Goal: Information Seeking & Learning: Learn about a topic

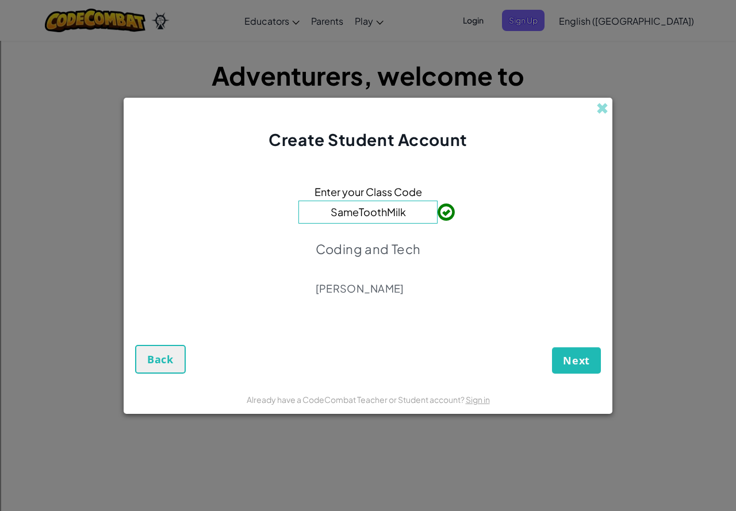
click at [404, 216] on input "SameToothMilk" at bounding box center [367, 212] width 139 height 23
click at [376, 247] on p "Coding and Tech" at bounding box center [368, 249] width 105 height 16
click at [572, 362] on span "Next" at bounding box center [576, 361] width 27 height 14
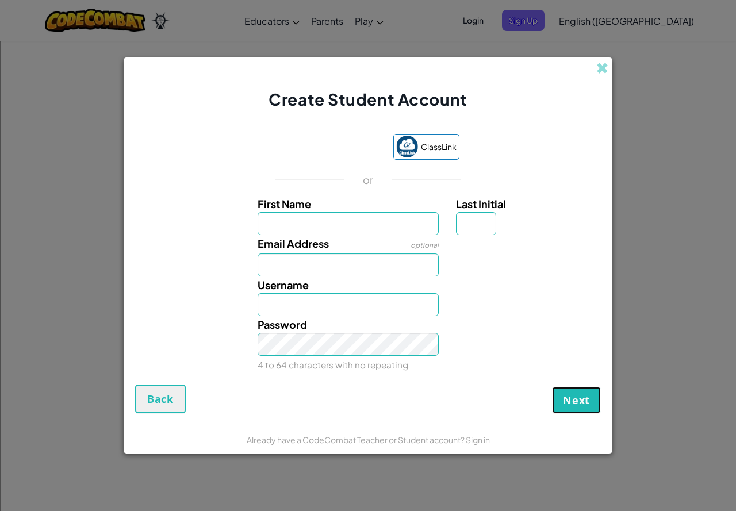
click at [572, 397] on span "Next" at bounding box center [576, 400] width 27 height 14
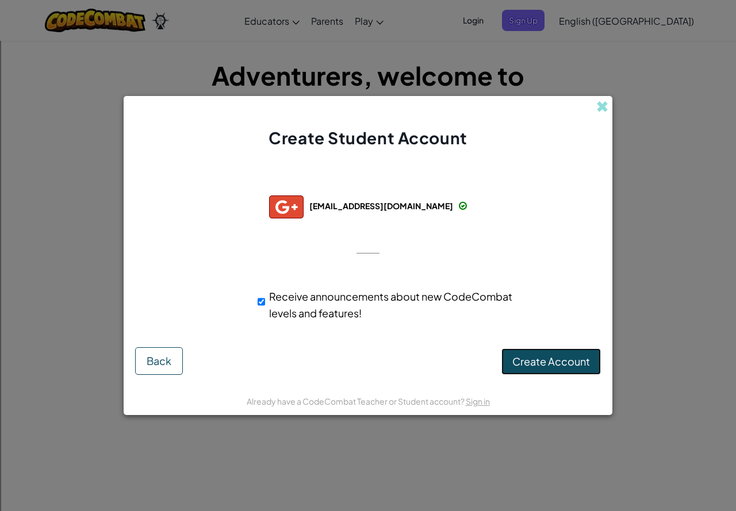
click at [516, 363] on span "Create Account" at bounding box center [551, 361] width 78 height 13
click at [511, 362] on button "Create Account" at bounding box center [550, 361] width 99 height 26
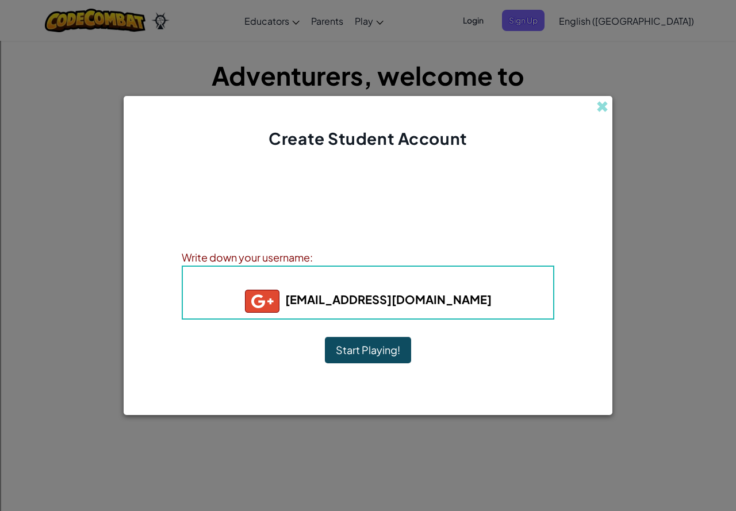
click at [367, 348] on button "Start Playing!" at bounding box center [368, 350] width 86 height 26
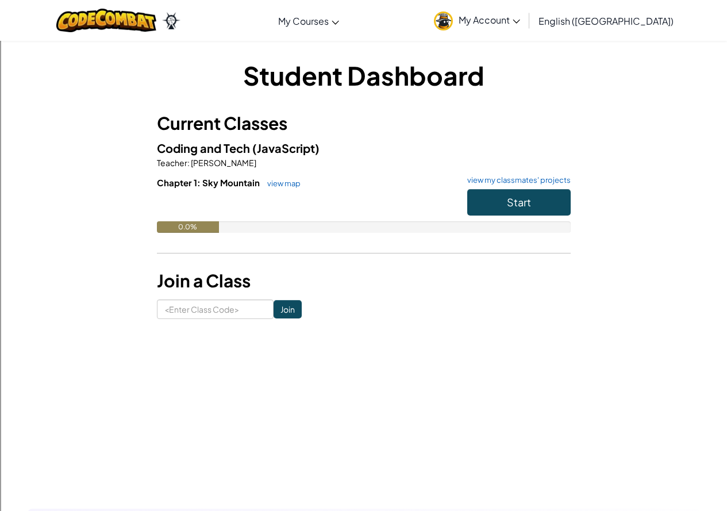
click at [520, 24] on span "My Account" at bounding box center [490, 20] width 62 height 12
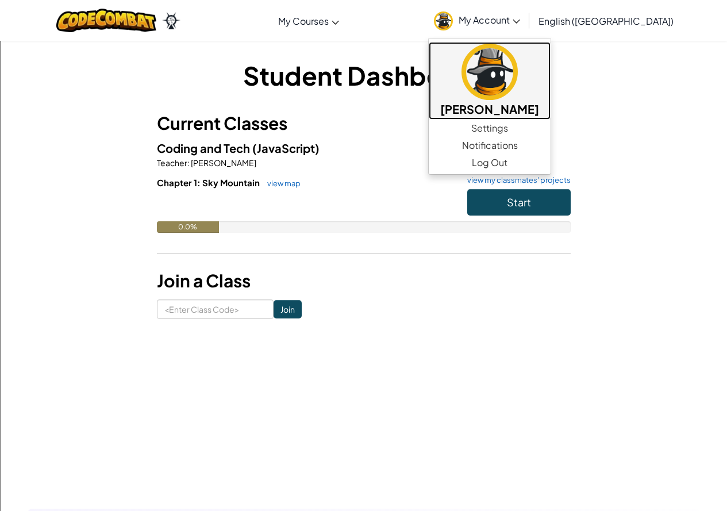
click at [539, 107] on h5 "[PERSON_NAME]" at bounding box center [489, 109] width 99 height 18
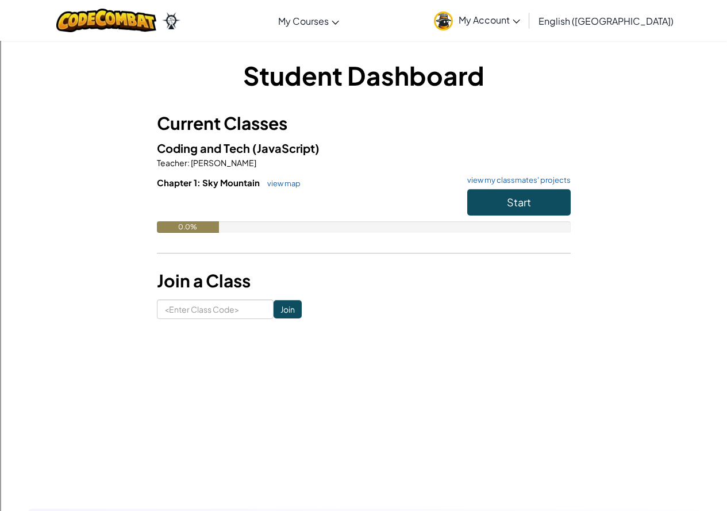
click at [526, 28] on link "My Account" at bounding box center [477, 20] width 98 height 36
click at [275, 181] on link "view map" at bounding box center [281, 183] width 39 height 9
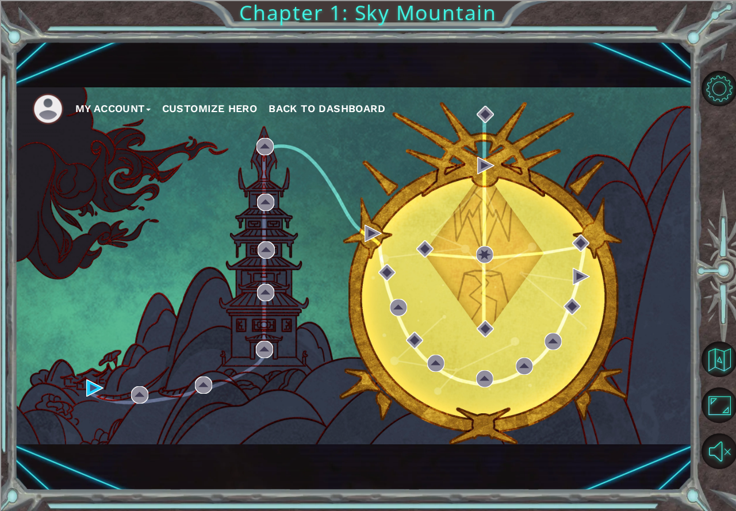
click at [301, 389] on div "My Account Customize Hero Back to Dashboard" at bounding box center [353, 265] width 677 height 357
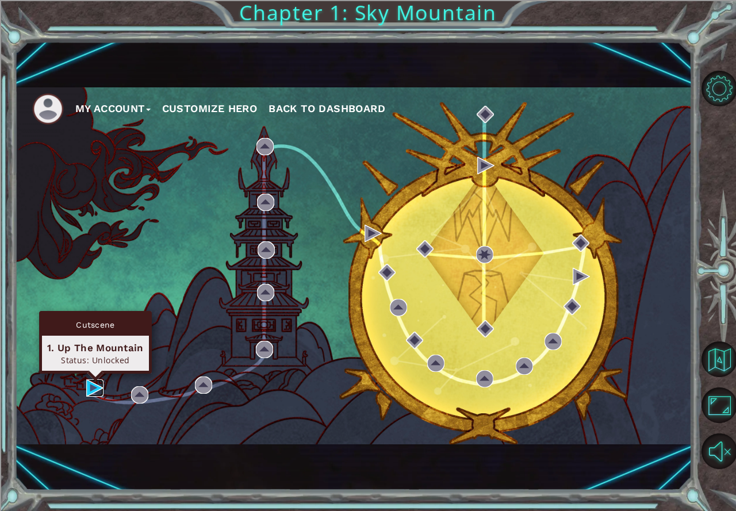
click at [86, 382] on img at bounding box center [94, 387] width 17 height 17
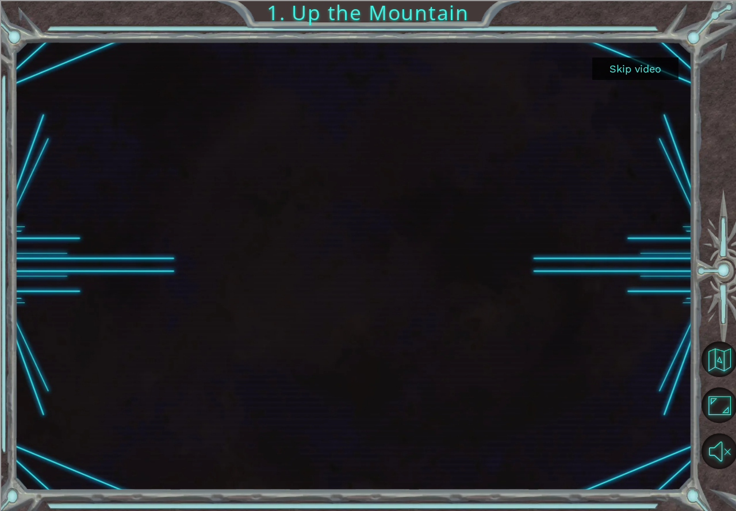
click at [625, 64] on button "Skip video" at bounding box center [635, 68] width 86 height 22
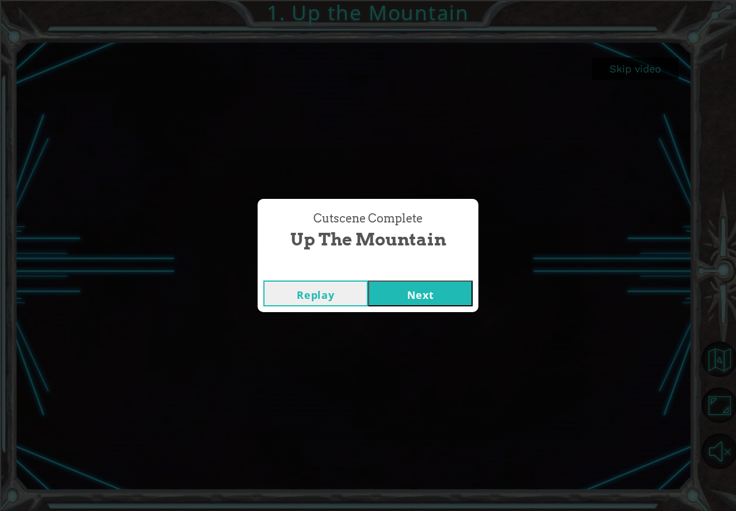
drag, startPoint x: 439, startPoint y: 291, endPoint x: 440, endPoint y: 303, distance: 12.1
click at [433, 296] on button "Next" at bounding box center [420, 294] width 105 height 26
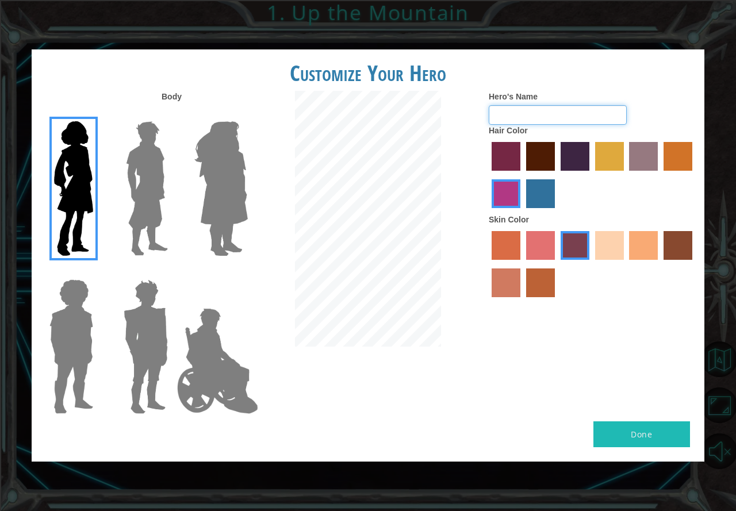
click at [589, 120] on input "Hero's Name" at bounding box center [558, 115] width 138 height 20
type input "rainy"
click at [543, 199] on label "lachmara hair color" at bounding box center [540, 193] width 29 height 29
click at [522, 212] on input "lachmara hair color" at bounding box center [522, 212] width 0 height 0
click at [566, 145] on label "hot purple hair color" at bounding box center [575, 156] width 29 height 29
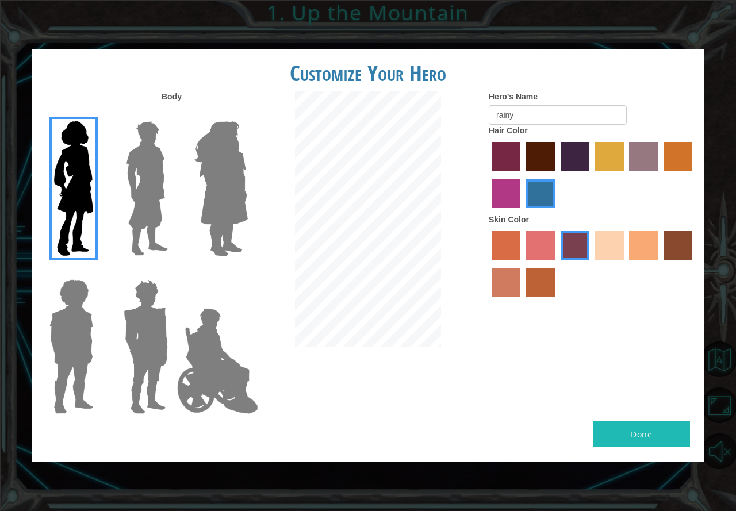
click at [557, 175] on input "hot purple hair color" at bounding box center [557, 175] width 0 height 0
click at [243, 162] on img at bounding box center [221, 189] width 63 height 144
click at [247, 114] on input "Hero Amethyst" at bounding box center [247, 114] width 0 height 0
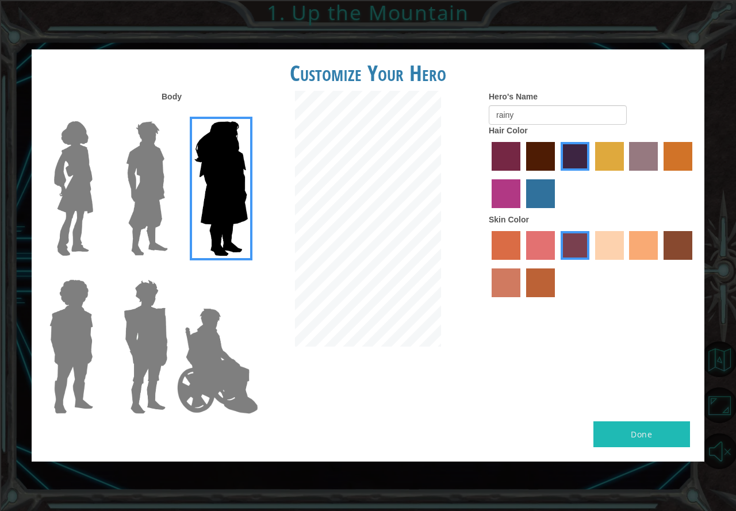
click at [138, 208] on img at bounding box center [146, 189] width 51 height 144
click at [172, 114] on input "Hero Lars" at bounding box center [172, 114] width 0 height 0
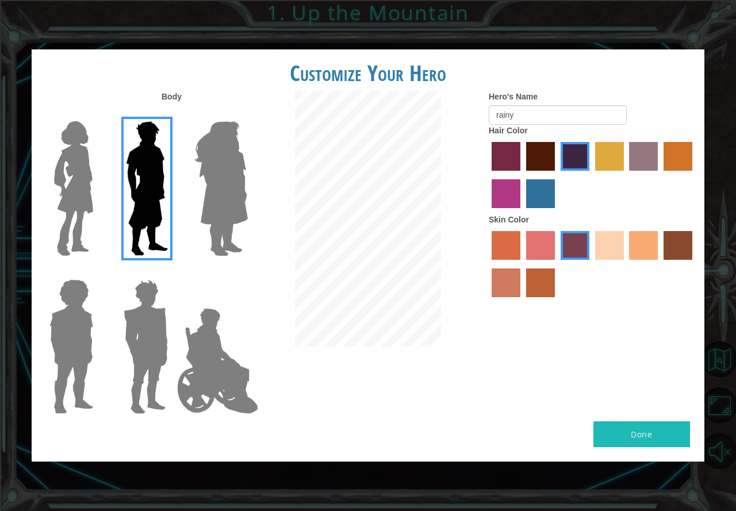
click at [232, 338] on img at bounding box center [217, 361] width 90 height 115
click at [247, 272] on input "Hero Jamie" at bounding box center [247, 272] width 0 height 0
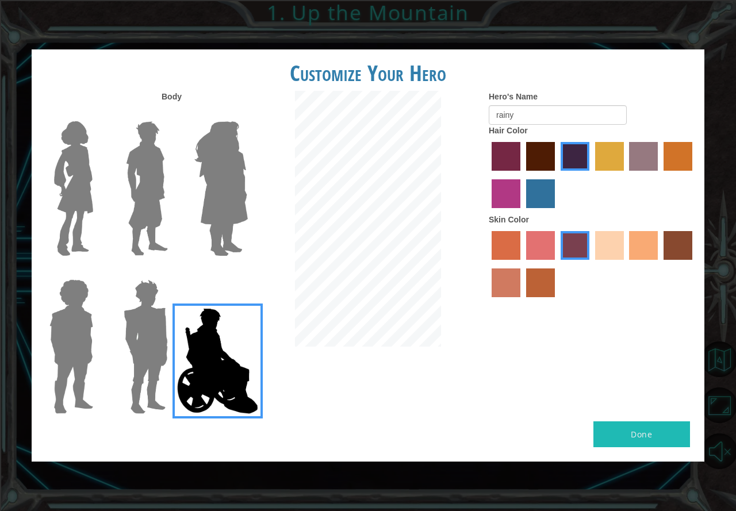
click at [59, 229] on img at bounding box center [73, 189] width 48 height 144
click at [98, 114] on input "Hero Connie" at bounding box center [98, 114] width 0 height 0
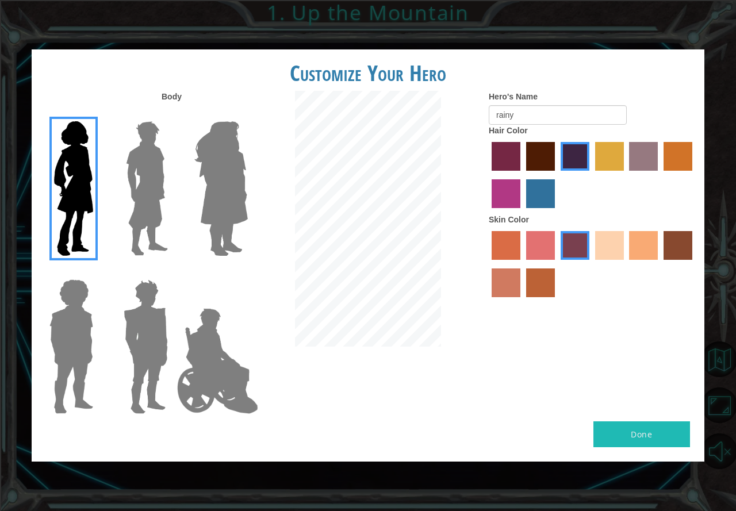
click at [514, 250] on label "sorbus skin color" at bounding box center [506, 245] width 29 height 29
click at [488, 264] on input "sorbus skin color" at bounding box center [488, 264] width 0 height 0
click at [532, 287] on label "smoke tree skin color" at bounding box center [540, 282] width 29 height 29
click at [522, 301] on input "smoke tree skin color" at bounding box center [522, 301] width 0 height 0
drag, startPoint x: 621, startPoint y: 247, endPoint x: 586, endPoint y: 250, distance: 35.2
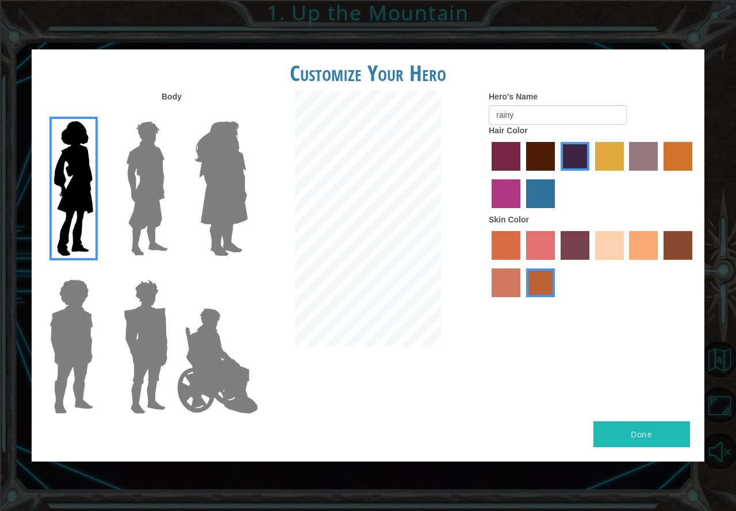
click at [612, 249] on label "sandy beach skin color" at bounding box center [609, 245] width 29 height 29
click at [591, 264] on input "sandy beach skin color" at bounding box center [591, 264] width 0 height 0
click at [565, 244] on label "tosca skin color" at bounding box center [575, 245] width 29 height 29
click at [557, 264] on input "tosca skin color" at bounding box center [557, 264] width 0 height 0
click at [548, 248] on label "froly skin color" at bounding box center [540, 245] width 29 height 29
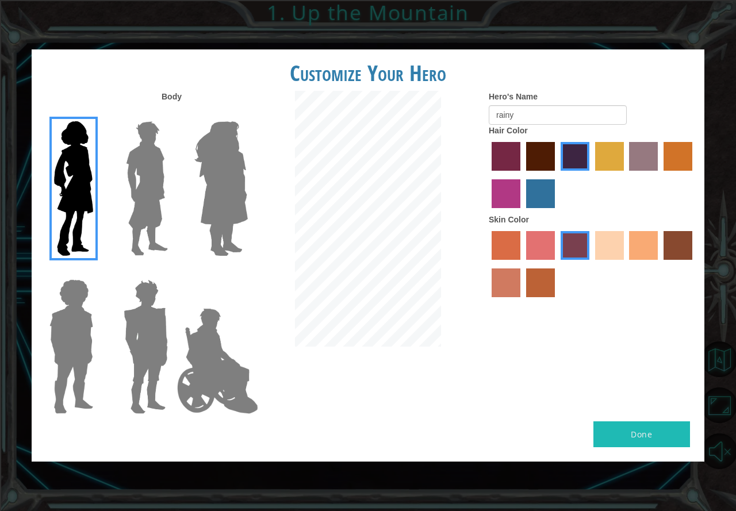
click at [522, 264] on input "froly skin color" at bounding box center [522, 264] width 0 height 0
click at [536, 292] on label "smoke tree skin color" at bounding box center [540, 282] width 29 height 29
click at [522, 301] on input "smoke tree skin color" at bounding box center [522, 301] width 0 height 0
click at [673, 251] on label "karma skin color" at bounding box center [677, 245] width 29 height 29
click at [659, 264] on input "karma skin color" at bounding box center [659, 264] width 0 height 0
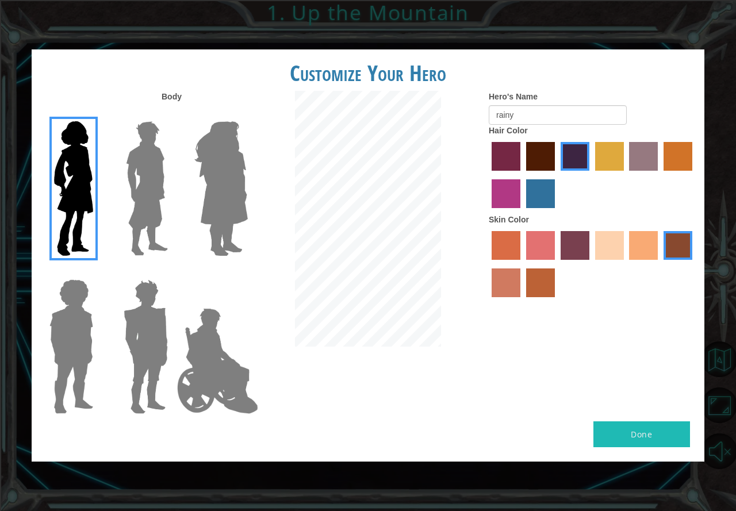
click at [540, 277] on label "smoke tree skin color" at bounding box center [540, 282] width 29 height 29
click at [522, 301] on input "smoke tree skin color" at bounding box center [522, 301] width 0 height 0
click at [534, 193] on label "lachmara hair color" at bounding box center [540, 193] width 29 height 29
click at [522, 212] on input "lachmara hair color" at bounding box center [522, 212] width 0 height 0
click at [508, 192] on label "medium red violet hair color" at bounding box center [506, 193] width 29 height 29
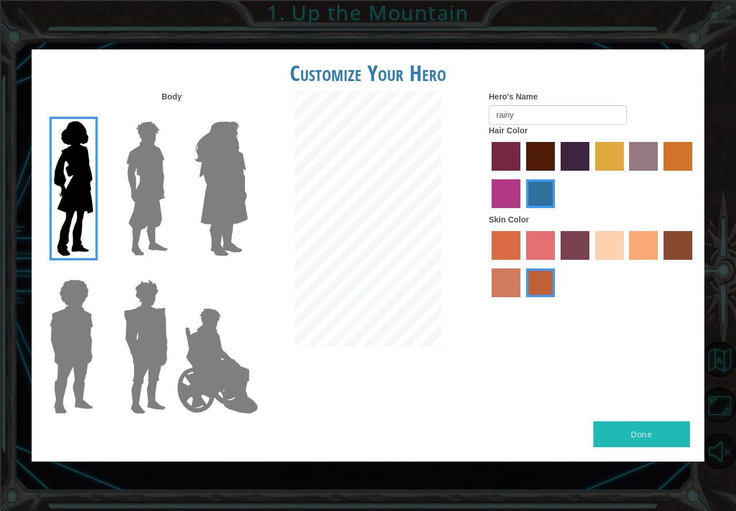
click at [694, 175] on input "medium red violet hair color" at bounding box center [694, 175] width 0 height 0
click at [516, 159] on label "paprika hair color" at bounding box center [506, 156] width 29 height 29
click at [488, 175] on input "paprika hair color" at bounding box center [488, 175] width 0 height 0
click at [542, 158] on label "maroon hair color" at bounding box center [540, 156] width 29 height 29
click at [522, 175] on input "maroon hair color" at bounding box center [522, 175] width 0 height 0
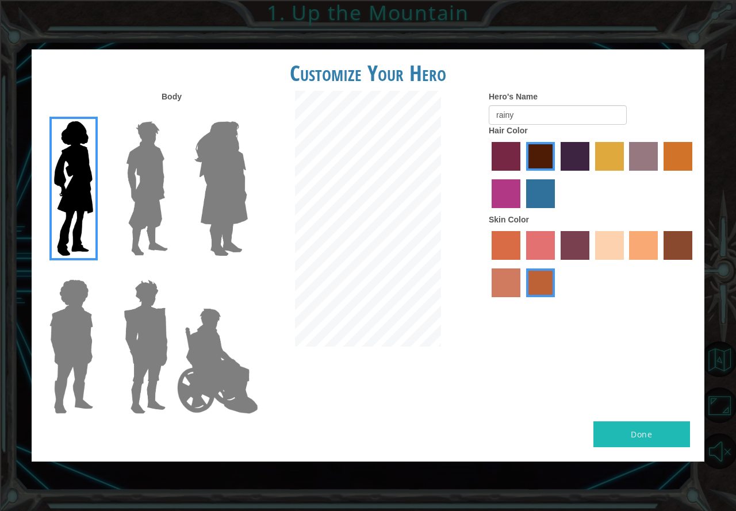
click at [581, 160] on label "hot purple hair color" at bounding box center [575, 156] width 29 height 29
click at [557, 175] on input "hot purple hair color" at bounding box center [557, 175] width 0 height 0
click at [600, 154] on label "tulip tree hair color" at bounding box center [609, 156] width 29 height 29
click at [591, 175] on input "tulip tree hair color" at bounding box center [591, 175] width 0 height 0
click at [586, 156] on label "hot purple hair color" at bounding box center [575, 156] width 29 height 29
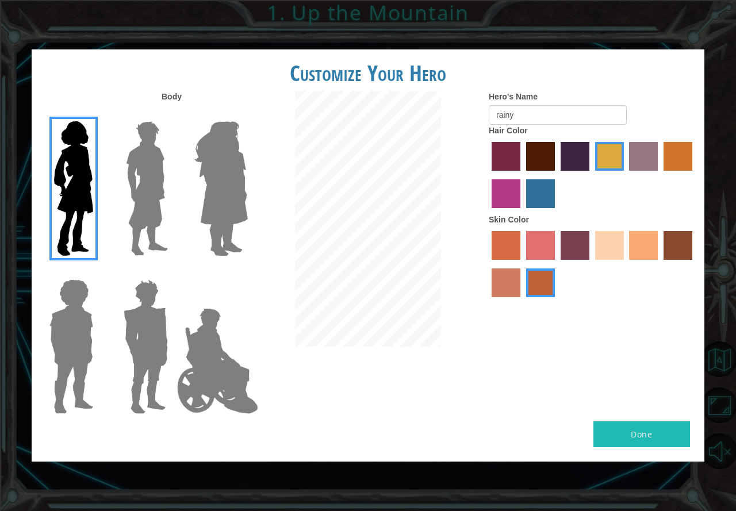
click at [557, 175] on input "hot purple hair color" at bounding box center [557, 175] width 0 height 0
click at [199, 342] on img at bounding box center [217, 361] width 90 height 115
click at [247, 272] on input "Hero Jamie" at bounding box center [247, 272] width 0 height 0
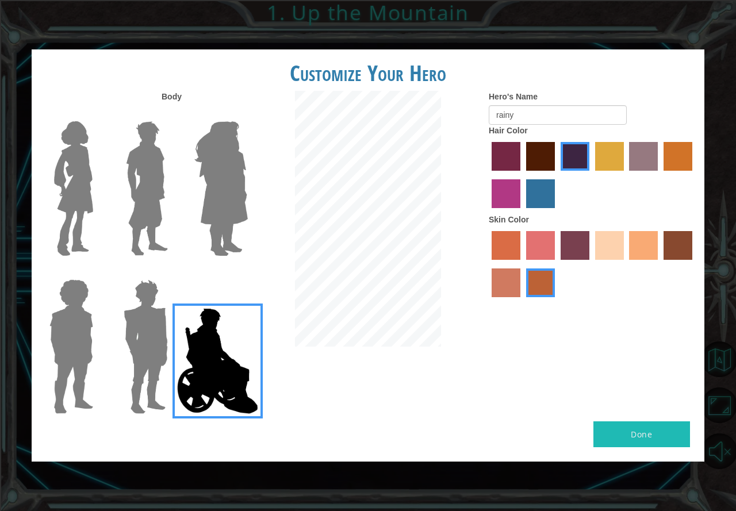
click at [78, 193] on img at bounding box center [73, 189] width 48 height 144
click at [98, 114] on input "Hero Connie" at bounding box center [98, 114] width 0 height 0
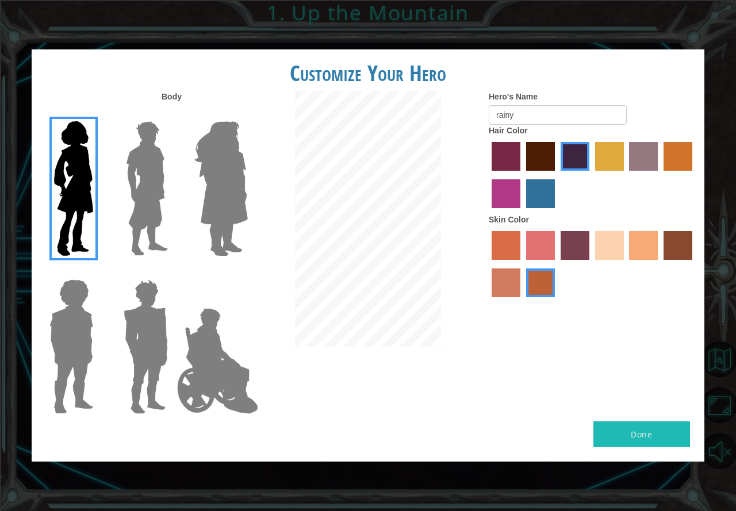
click at [81, 308] on img at bounding box center [71, 347] width 53 height 144
click at [98, 272] on input "Hero Steven" at bounding box center [98, 272] width 0 height 0
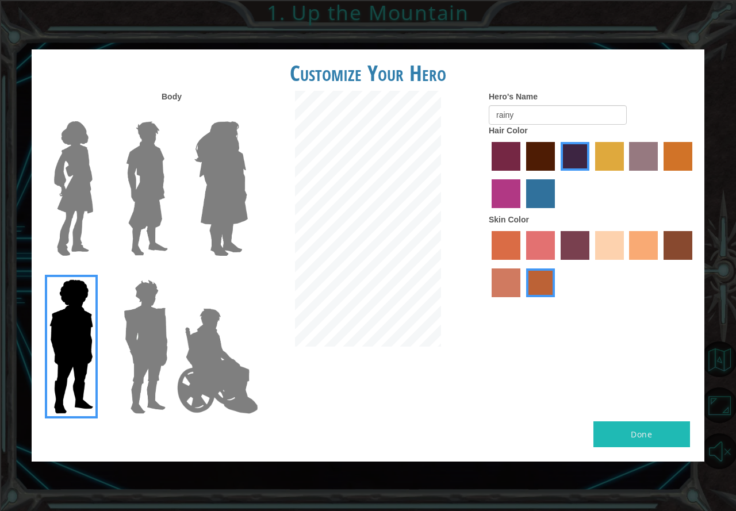
click at [79, 188] on img at bounding box center [73, 189] width 48 height 144
click at [98, 114] on input "Hero Connie" at bounding box center [98, 114] width 0 height 0
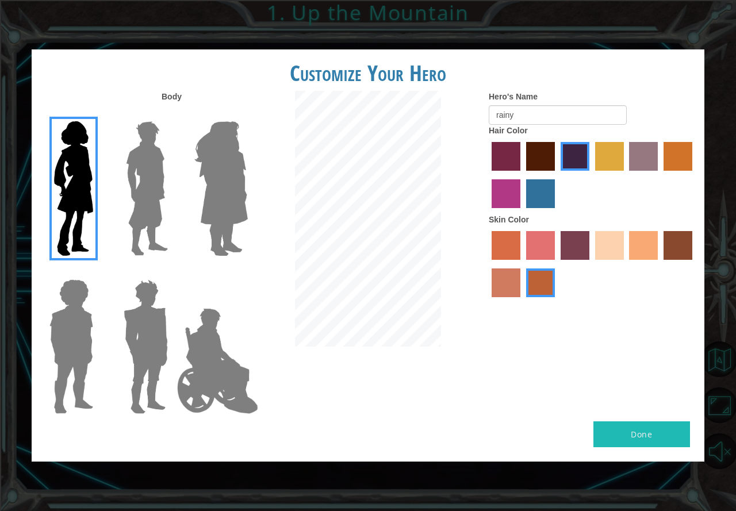
click at [73, 310] on img at bounding box center [71, 347] width 53 height 144
click at [98, 272] on input "Hero Steven" at bounding box center [98, 272] width 0 height 0
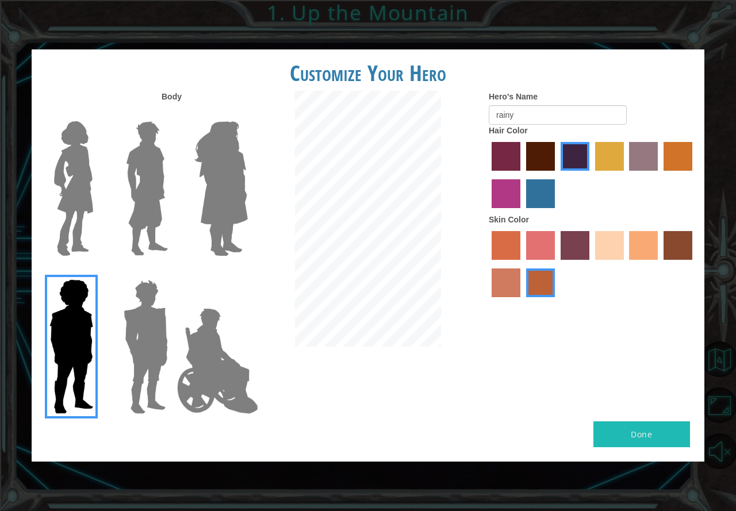
click at [68, 211] on img at bounding box center [73, 189] width 48 height 144
click at [98, 114] on input "Hero Connie" at bounding box center [98, 114] width 0 height 0
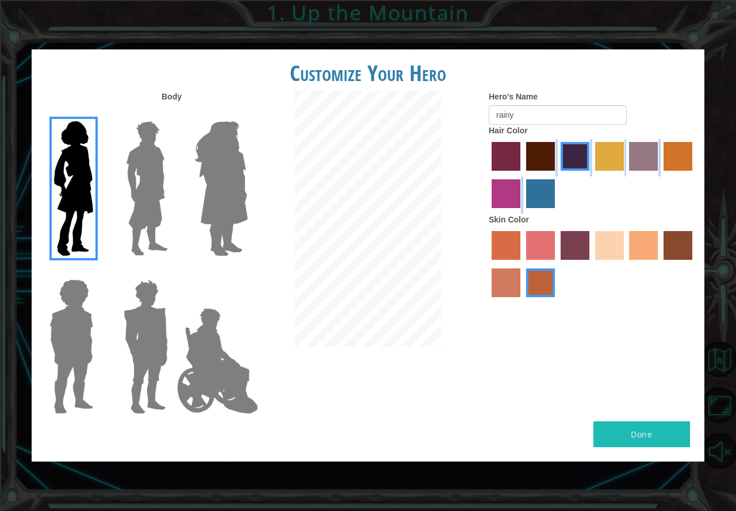
click at [532, 180] on div at bounding box center [592, 176] width 207 height 75
click at [534, 189] on label "lachmara hair color" at bounding box center [540, 193] width 29 height 29
click at [522, 212] on input "lachmara hair color" at bounding box center [522, 212] width 0 height 0
click at [627, 436] on button "Done" at bounding box center [641, 434] width 97 height 26
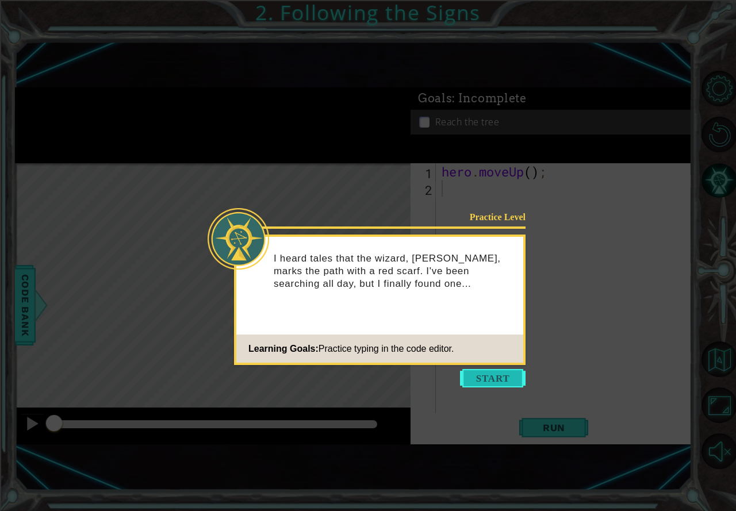
click at [468, 377] on button "Start" at bounding box center [493, 378] width 66 height 18
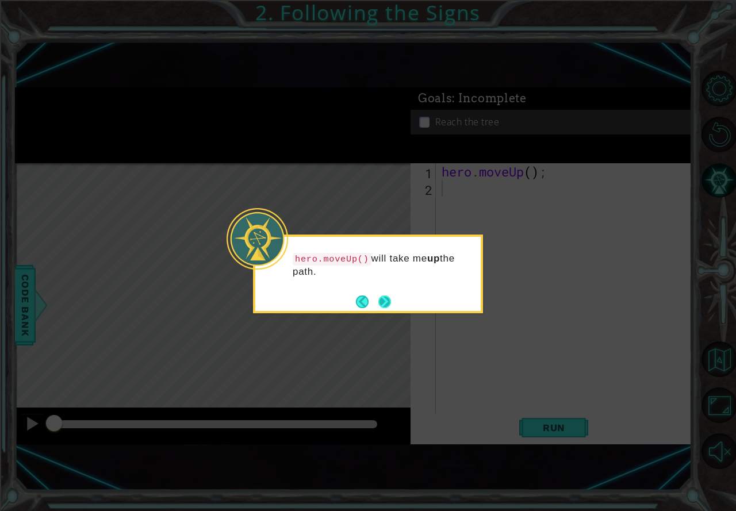
click at [385, 296] on button "Next" at bounding box center [384, 302] width 13 height 13
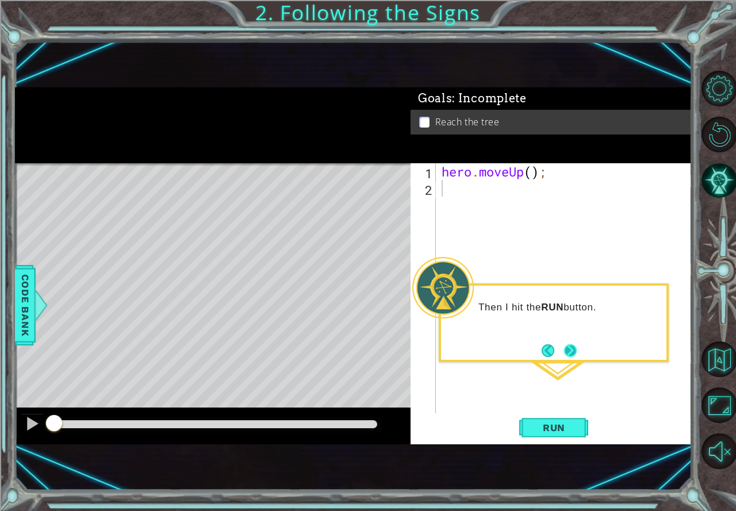
click at [566, 347] on button "Next" at bounding box center [570, 350] width 13 height 13
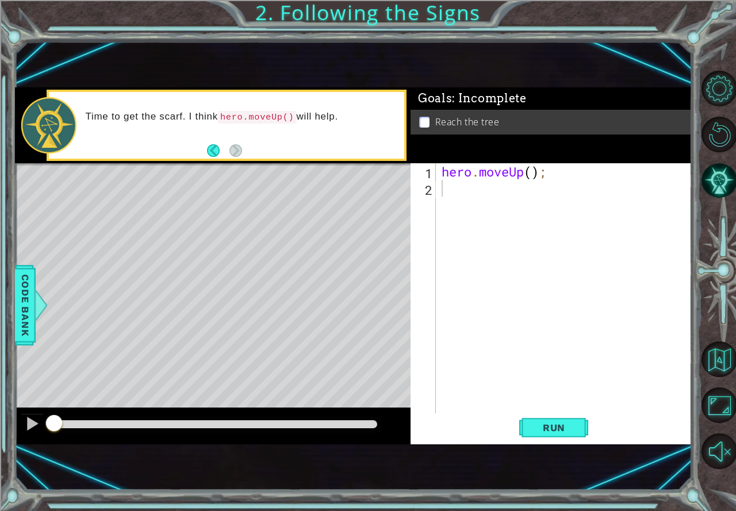
click at [256, 265] on div "Level Map" at bounding box center [280, 332] width 531 height 339
click at [565, 425] on span "Run" at bounding box center [553, 427] width 45 height 11
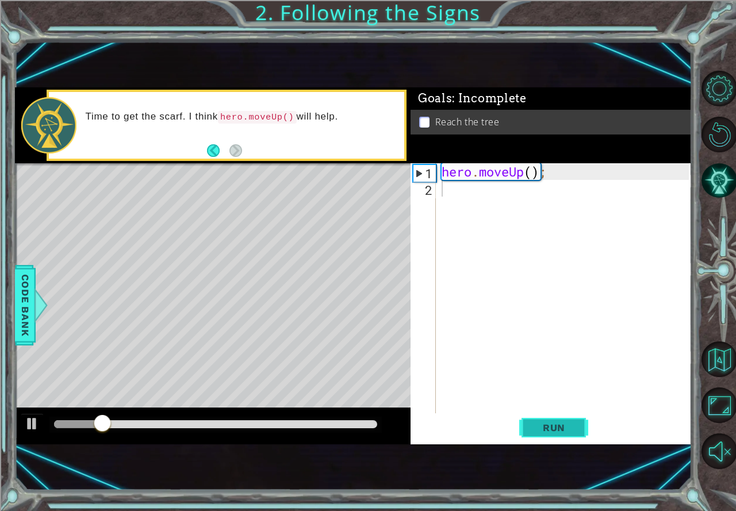
click at [565, 425] on span "Run" at bounding box center [553, 427] width 45 height 11
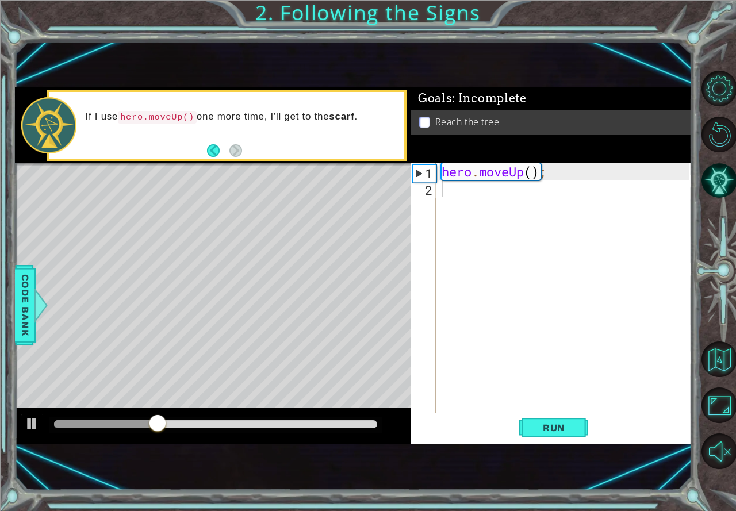
click at [358, 430] on div at bounding box center [215, 425] width 332 height 16
click at [358, 423] on div at bounding box center [215, 424] width 323 height 8
click at [541, 418] on button "Run" at bounding box center [553, 428] width 69 height 28
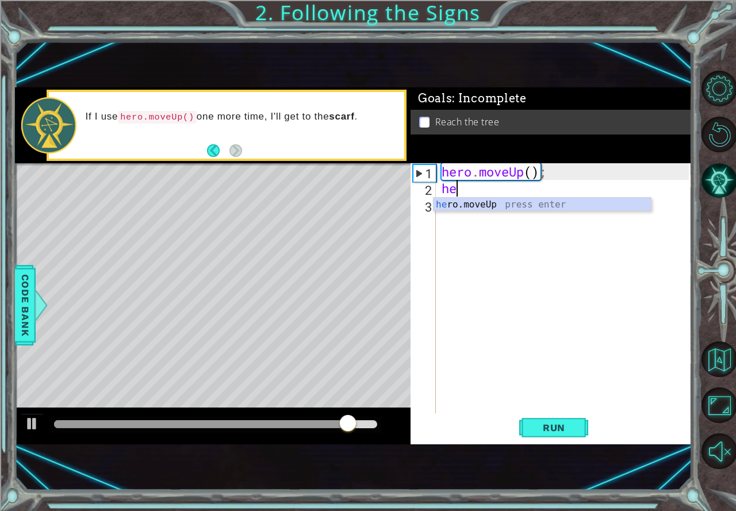
type textarea "her"
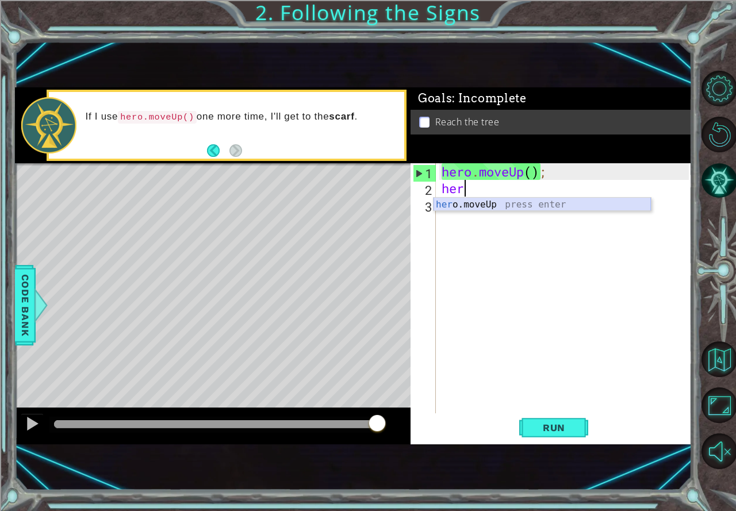
click at [495, 209] on div "her o.moveUp press enter" at bounding box center [541, 218] width 217 height 41
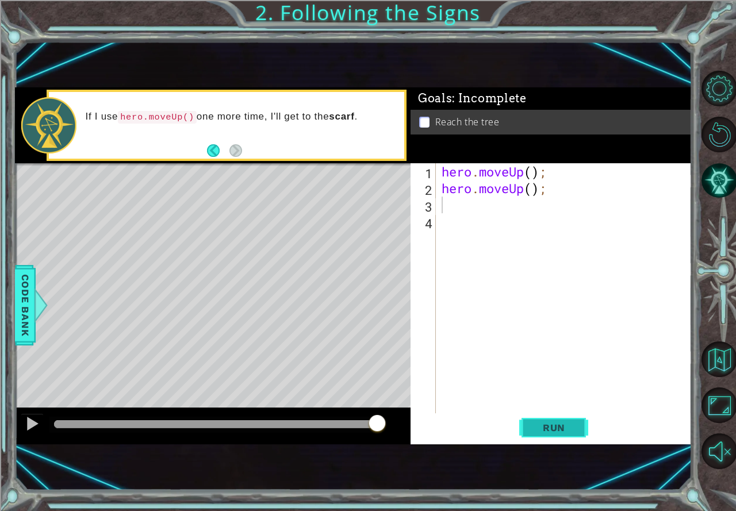
click at [534, 427] on span "Run" at bounding box center [553, 427] width 45 height 11
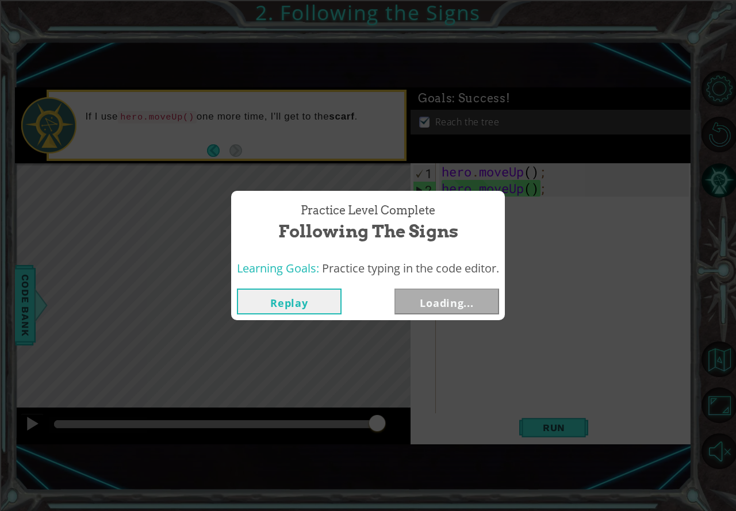
click at [197, 175] on div "Practice Level Complete Following the Signs Learning Goals: Practice typing in …" at bounding box center [368, 255] width 736 height 511
click at [428, 301] on button "Next" at bounding box center [446, 302] width 105 height 26
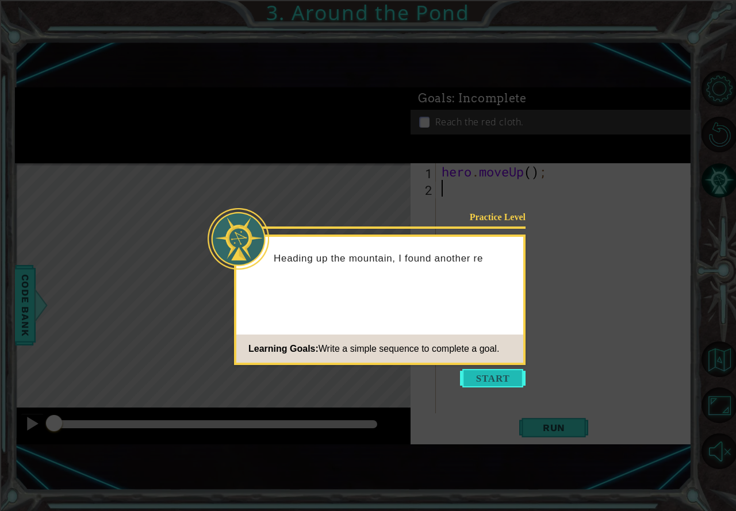
click at [484, 375] on button "Start" at bounding box center [493, 378] width 66 height 18
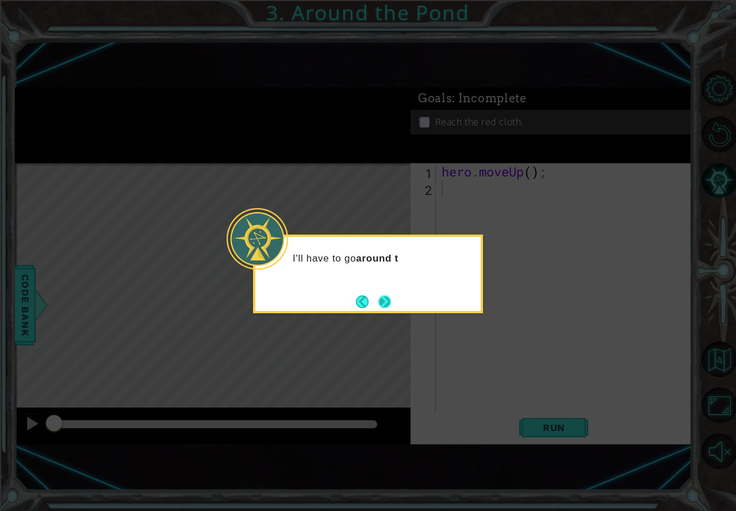
click at [391, 298] on button "Next" at bounding box center [384, 302] width 13 height 13
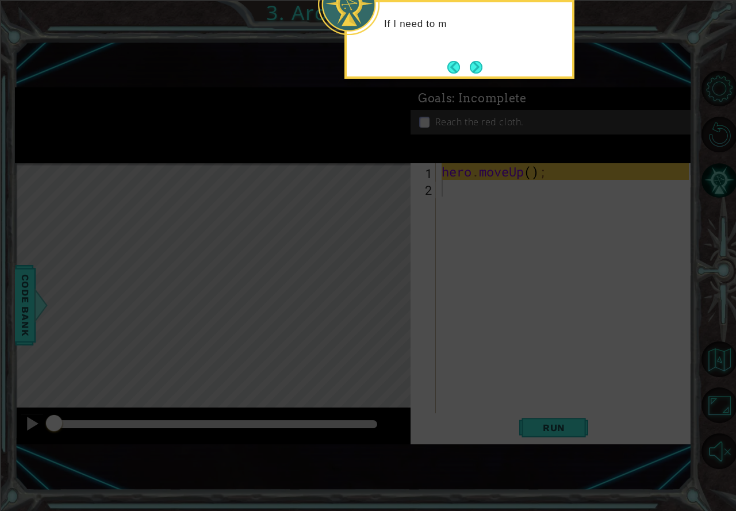
click at [428, 290] on icon at bounding box center [368, 140] width 736 height 741
click at [467, 245] on icon at bounding box center [368, 140] width 736 height 741
click at [470, 62] on button "Next" at bounding box center [476, 67] width 13 height 13
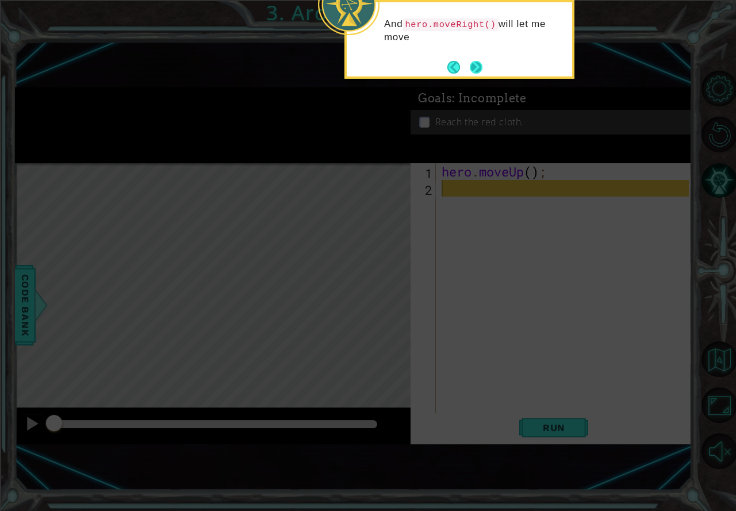
click at [470, 61] on button "Next" at bounding box center [476, 67] width 13 height 13
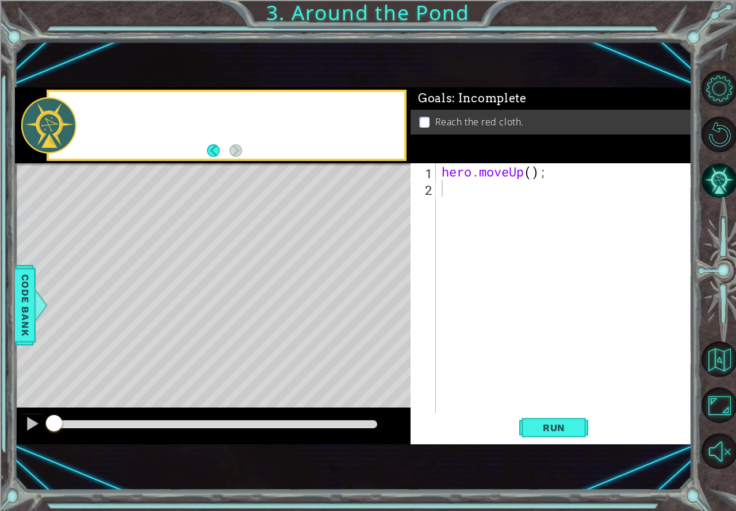
click at [466, 60] on div "1 ההההההההההההההההההההההההההההההההההההההההההההההההההההההההההההההההההההההההההההה…" at bounding box center [353, 266] width 677 height 450
click at [455, 193] on div "hero . moveUp ( ) ;" at bounding box center [566, 304] width 255 height 283
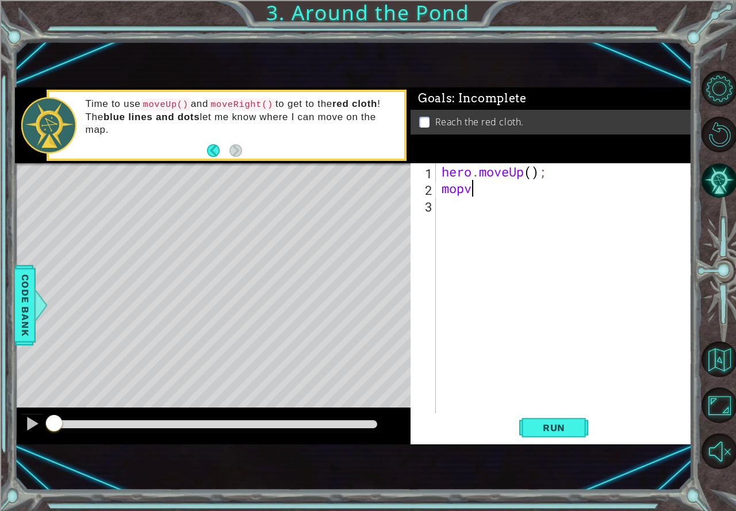
scroll to position [0, 1]
type textarea "mo"
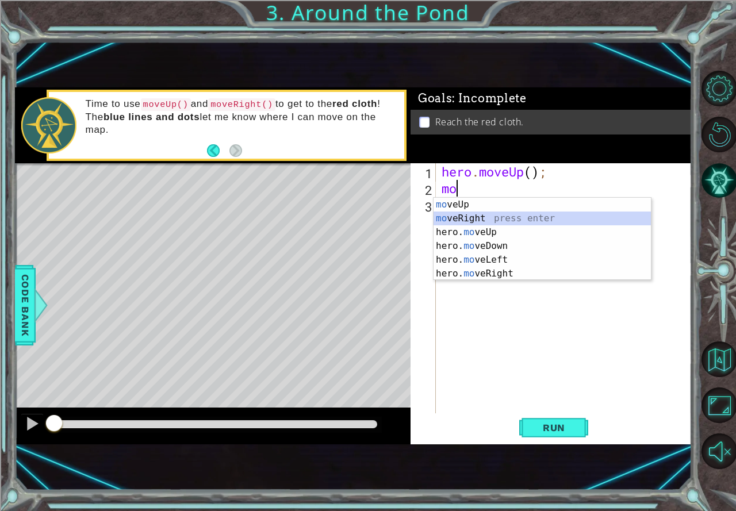
click at [475, 215] on div "mo veUp press enter mo veRight press enter hero. mo veUp press enter hero. mo v…" at bounding box center [541, 253] width 217 height 110
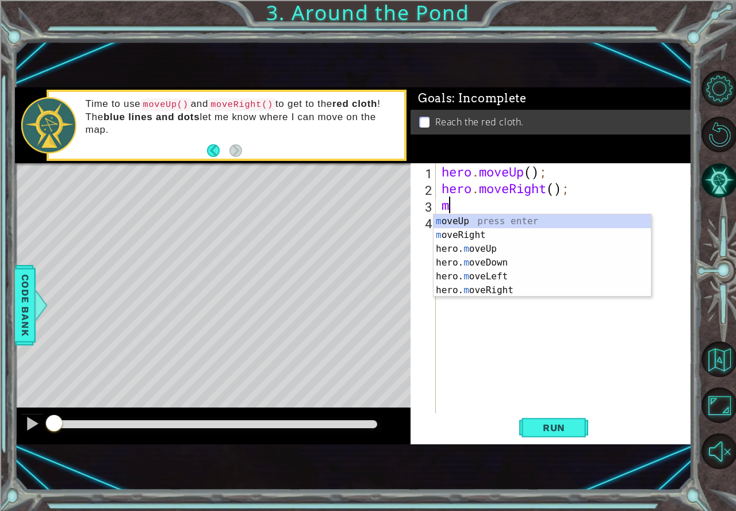
type textarea "mo"
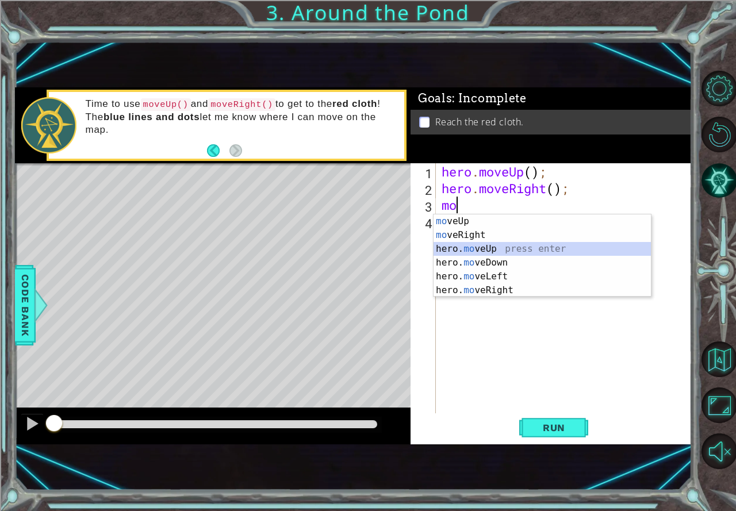
click at [445, 250] on div "mo veUp press enter mo veRight press enter hero. mo veUp press enter hero. mo v…" at bounding box center [541, 269] width 217 height 110
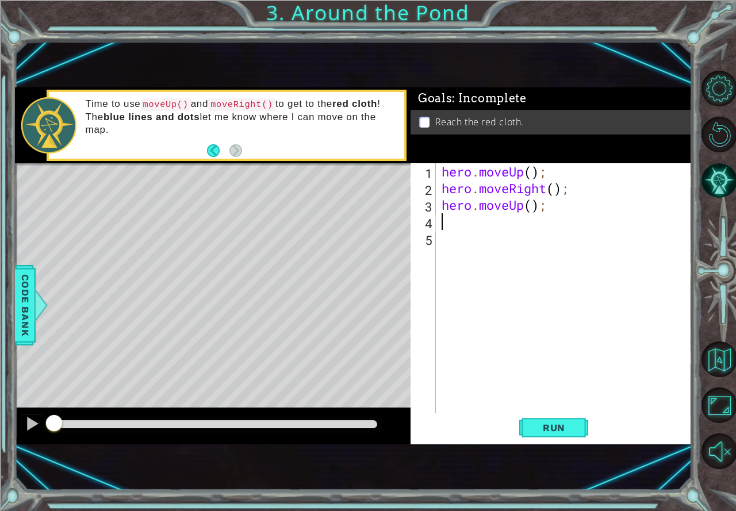
type textarea "m"
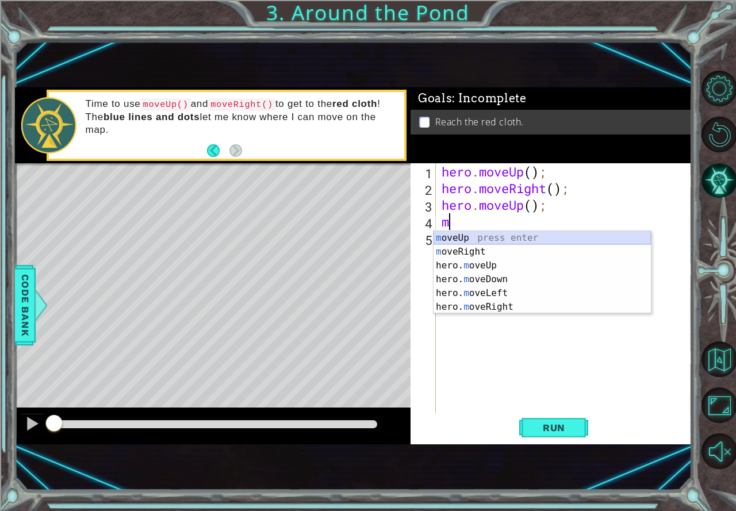
click at [517, 237] on div "m oveUp press enter m oveRight press enter hero. m oveUp press enter hero. m ov…" at bounding box center [541, 286] width 217 height 110
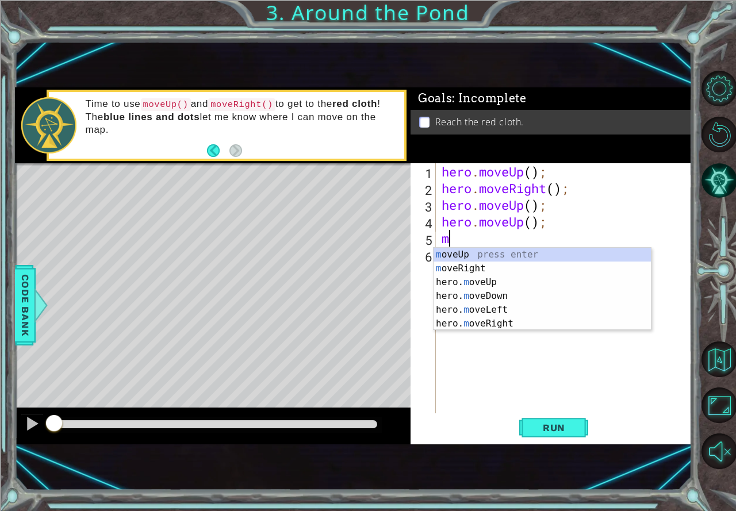
type textarea "mo"
click at [450, 257] on div "mo veUp press enter mo veRight press enter hero. mo veUp press enter hero. mo v…" at bounding box center [541, 303] width 217 height 110
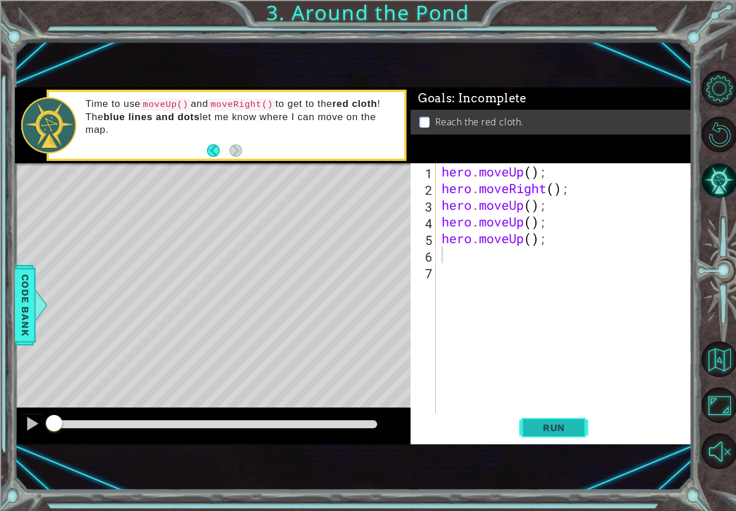
click at [567, 428] on span "Run" at bounding box center [553, 427] width 45 height 11
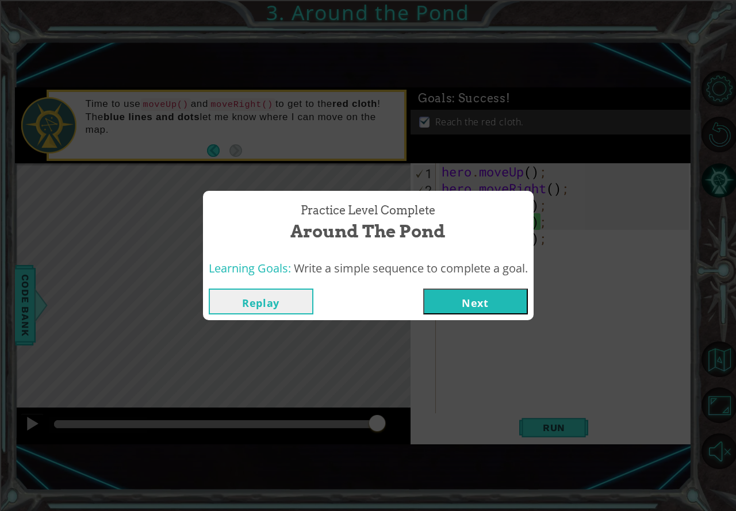
click at [470, 298] on button "Next" at bounding box center [475, 302] width 105 height 26
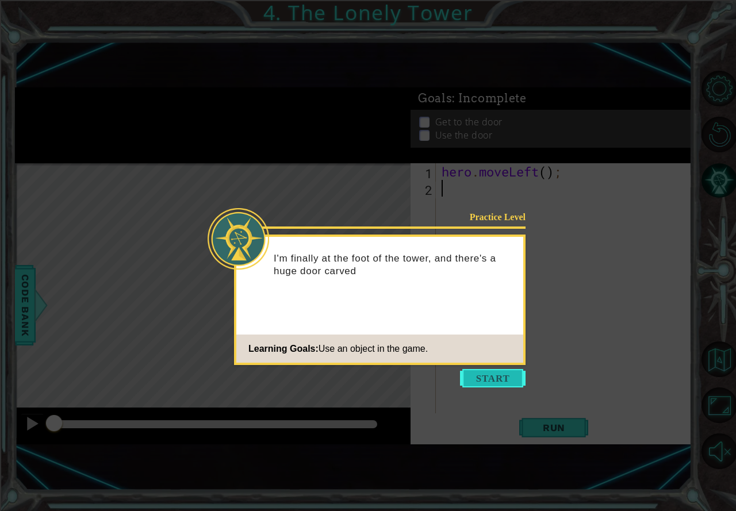
click at [499, 380] on button "Start" at bounding box center [493, 378] width 66 height 18
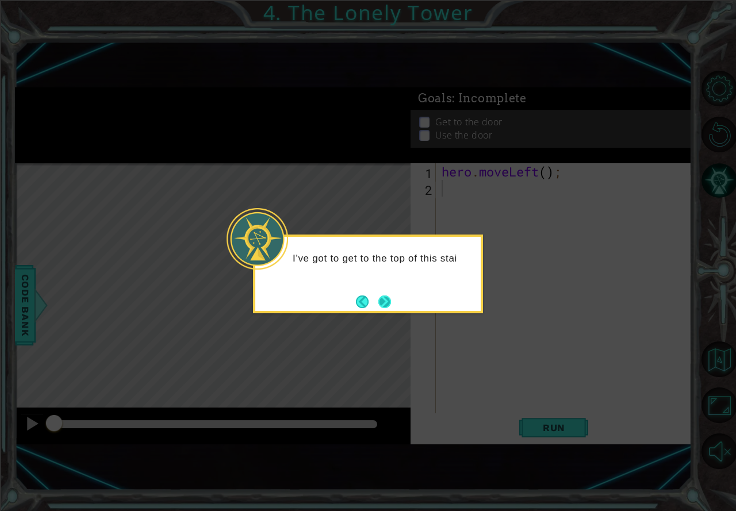
click at [387, 301] on button "Next" at bounding box center [384, 302] width 13 height 13
click at [390, 299] on button "Next" at bounding box center [384, 302] width 13 height 13
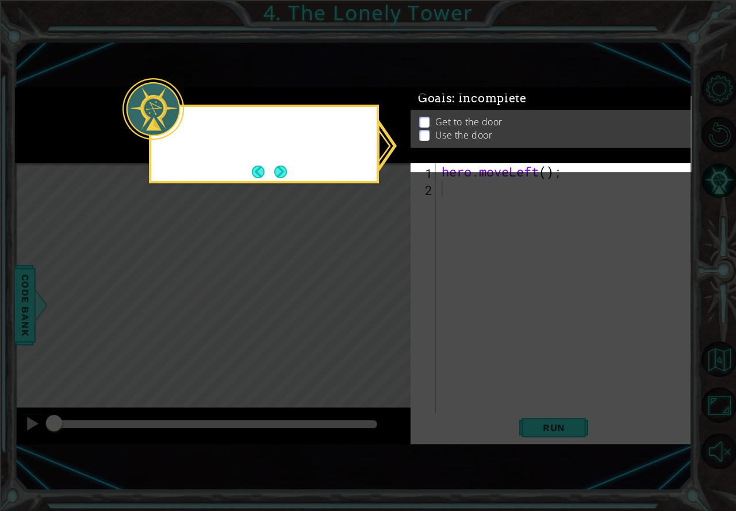
click at [390, 299] on icon at bounding box center [368, 255] width 736 height 511
click at [282, 171] on button "Next" at bounding box center [280, 172] width 13 height 13
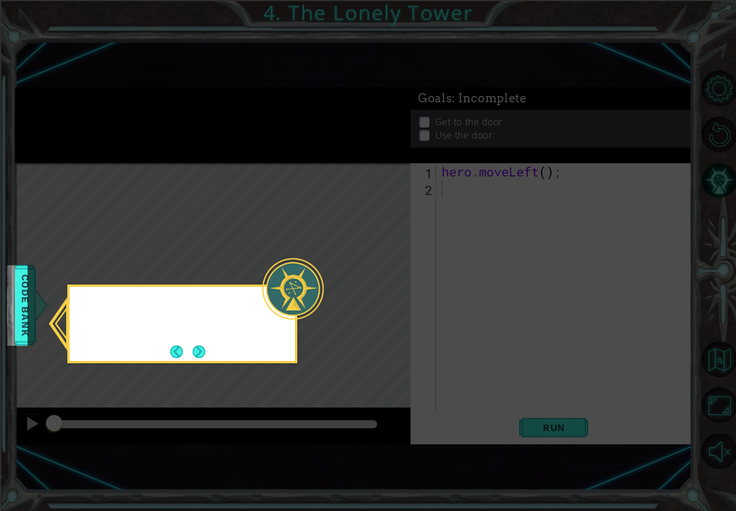
click at [282, 171] on icon at bounding box center [368, 255] width 736 height 511
drag, startPoint x: 209, startPoint y: 349, endPoint x: 197, endPoint y: 352, distance: 12.4
click at [207, 349] on div "I can check out the Code Bank to see all the ac" at bounding box center [182, 320] width 225 height 58
click at [197, 352] on button "Next" at bounding box center [199, 352] width 13 height 13
click at [197, 352] on div "Level Map" at bounding box center [280, 332] width 531 height 339
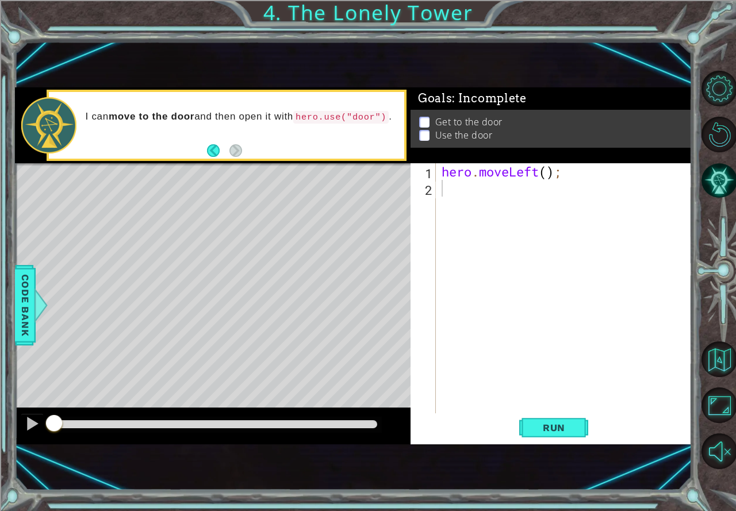
click at [469, 204] on div "hero . moveLeft ( ) ;" at bounding box center [566, 304] width 255 height 283
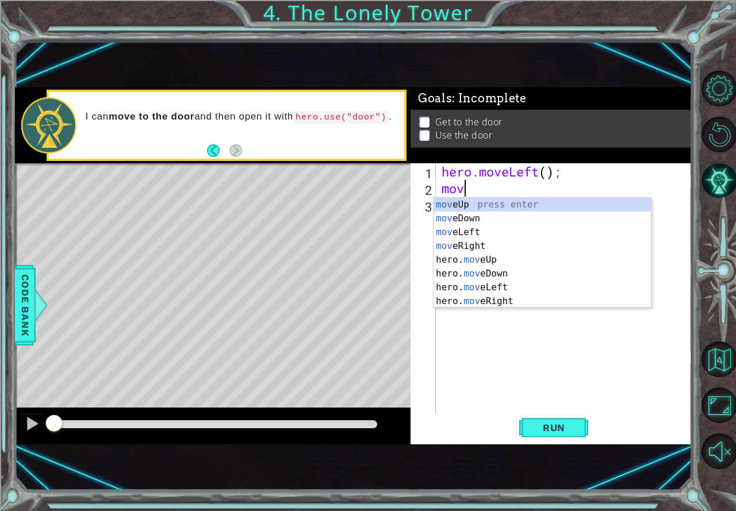
type textarea "mo"
click at [478, 241] on div "mo veUp press enter mo veDown press enter mo veLeft press enter mo veRight pres…" at bounding box center [541, 267] width 217 height 138
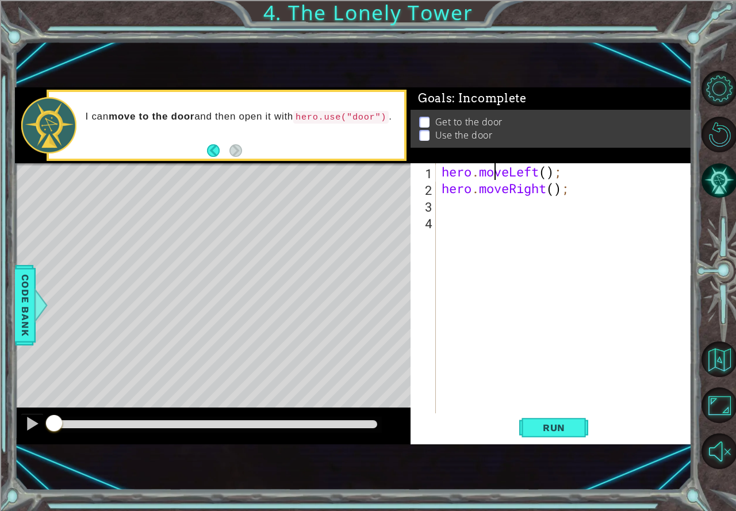
drag, startPoint x: 492, startPoint y: 177, endPoint x: 491, endPoint y: 189, distance: 12.7
click at [491, 186] on div "hero . moveLeft ( ) ; hero . moveRight ( ) ;" at bounding box center [566, 304] width 255 height 283
click at [501, 192] on div "hero . moveLeft ( ) ; hero . moveRight ( ) ;" at bounding box center [566, 304] width 255 height 283
click at [513, 190] on div "hero . moveLeft ( ) ; hero . moveRight ( ) ;" at bounding box center [566, 304] width 255 height 283
click at [546, 185] on div "hero . moveLeft ( ) ; hero . moveRight ( ) ;" at bounding box center [566, 304] width 255 height 283
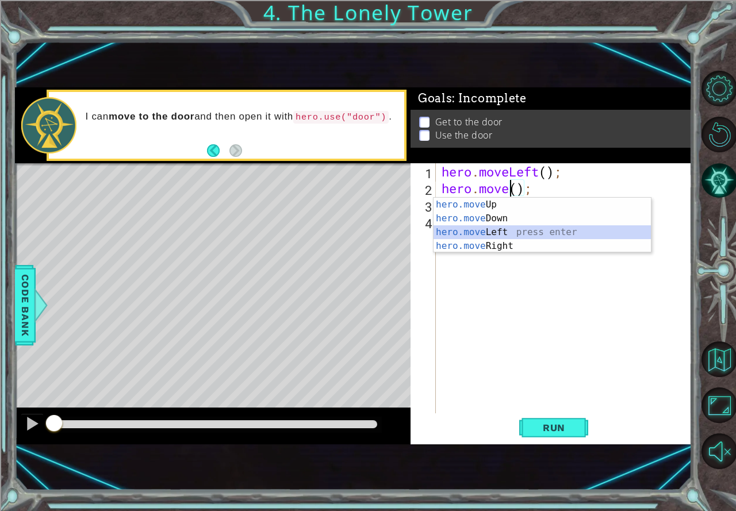
click at [485, 228] on div "hero.move Up press enter hero.move Down press enter hero.move Left press enter …" at bounding box center [541, 239] width 217 height 83
type textarea "hero.moveLeft();"
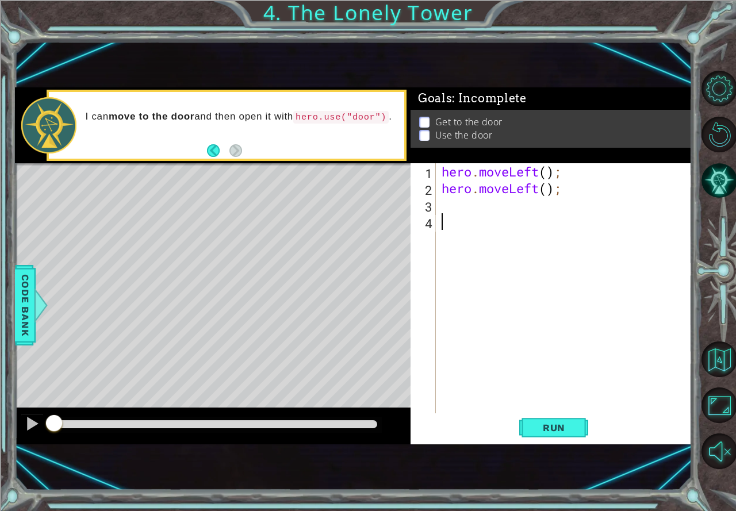
click at [478, 213] on div "hero . moveLeft ( ) ; hero . moveLeft ( ) ;" at bounding box center [566, 304] width 255 height 283
type textarea "8"
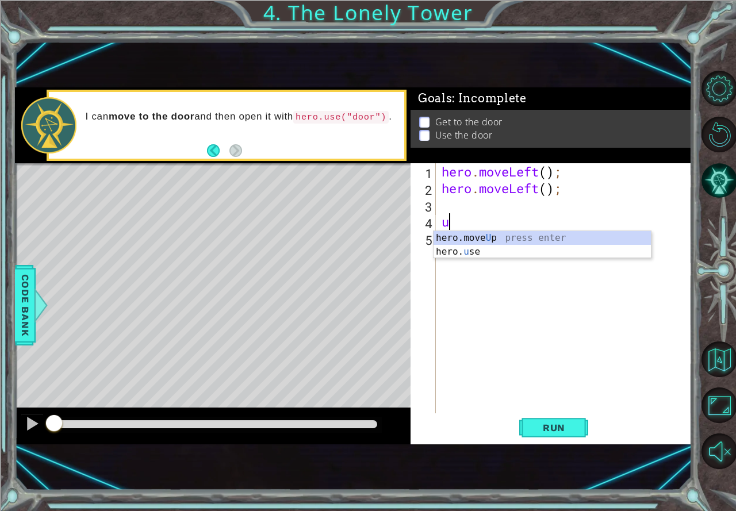
type textarea "up"
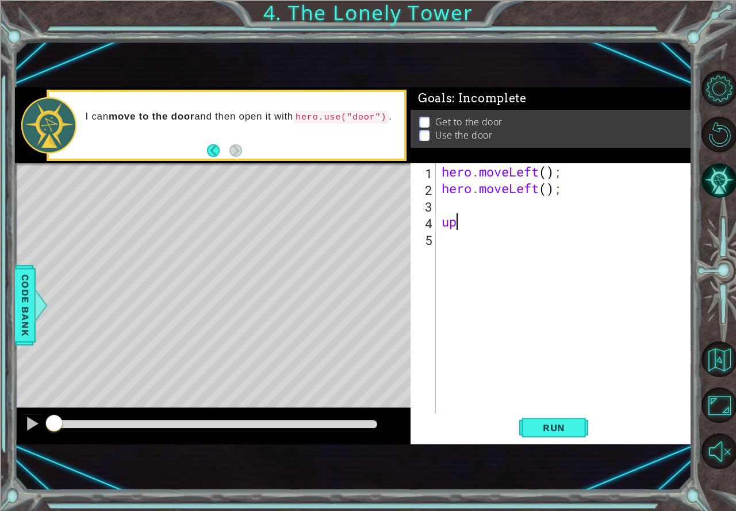
click at [498, 227] on div "hero . moveLeft ( ) ; hero . moveLeft ( ) ; up" at bounding box center [566, 304] width 255 height 283
click at [490, 224] on div "hero . moveLeft ( ) ; hero . moveLeft ( ) ; up" at bounding box center [566, 304] width 255 height 283
click at [461, 209] on div "hero . moveLeft ( ) ; hero . moveLeft ( ) ; up" at bounding box center [566, 304] width 255 height 283
click at [464, 226] on div "hero . moveLeft ( ) ; hero . moveLeft ( ) ; up" at bounding box center [566, 304] width 255 height 283
type textarea "u"
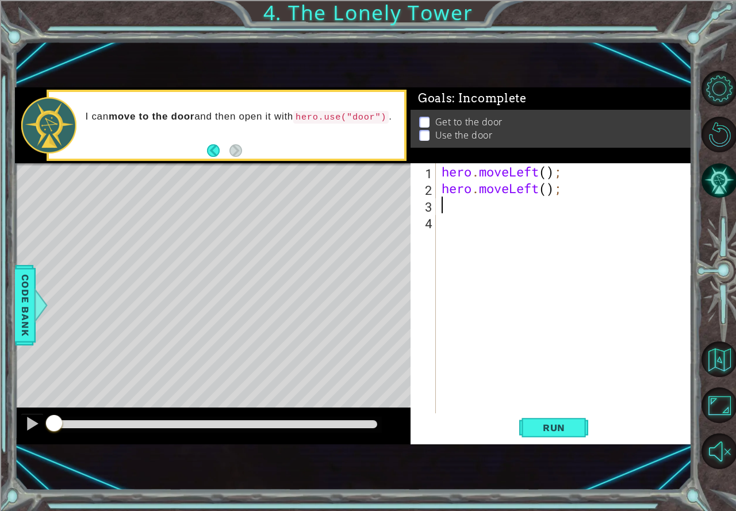
type textarea "u"
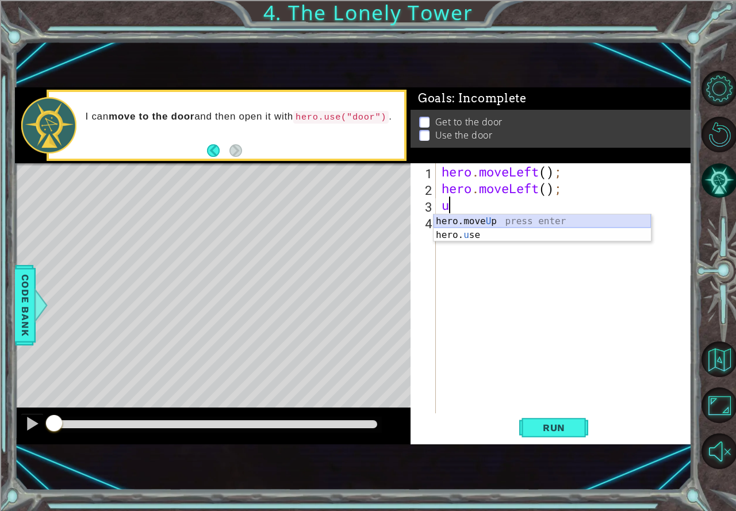
click at [460, 220] on div "hero.move U p press enter hero. u se press enter" at bounding box center [541, 241] width 217 height 55
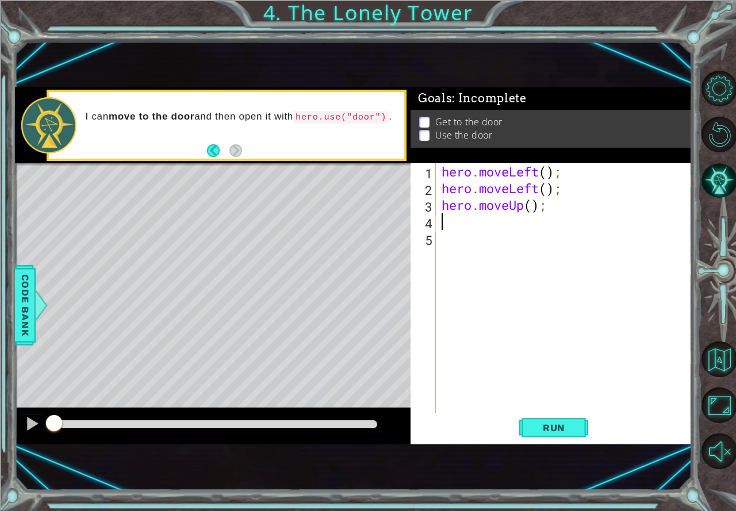
type textarea "m"
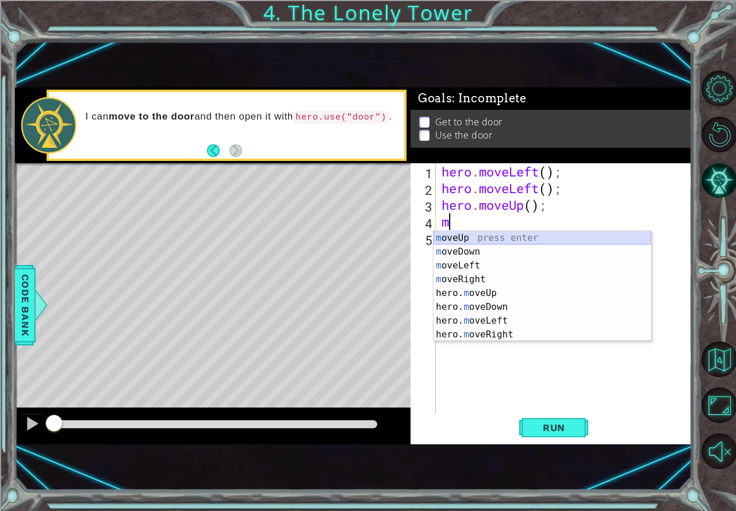
click at [458, 235] on div "m oveUp press enter m oveDown press enter m oveLeft press enter m oveRight pres…" at bounding box center [541, 300] width 217 height 138
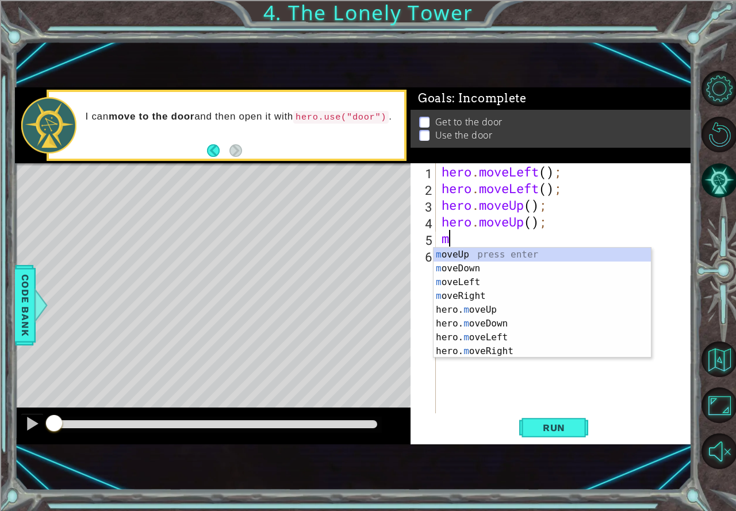
type textarea "mo"
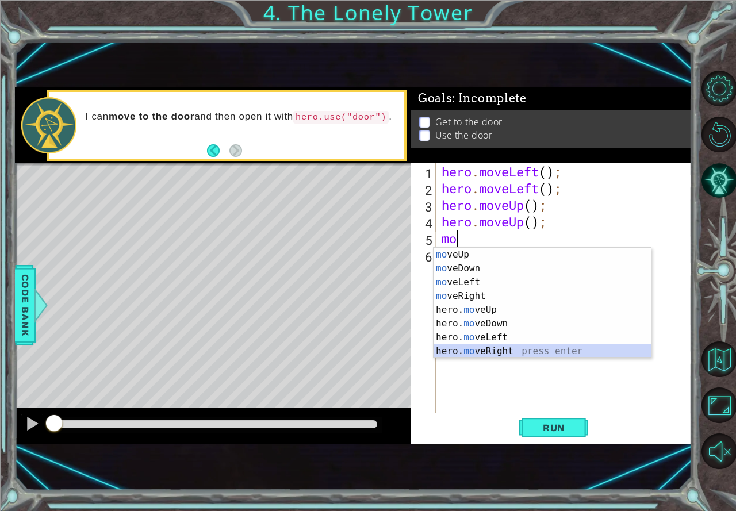
click at [475, 350] on div "mo veUp press enter mo veDown press enter mo veLeft press enter mo veRight pres…" at bounding box center [541, 317] width 217 height 138
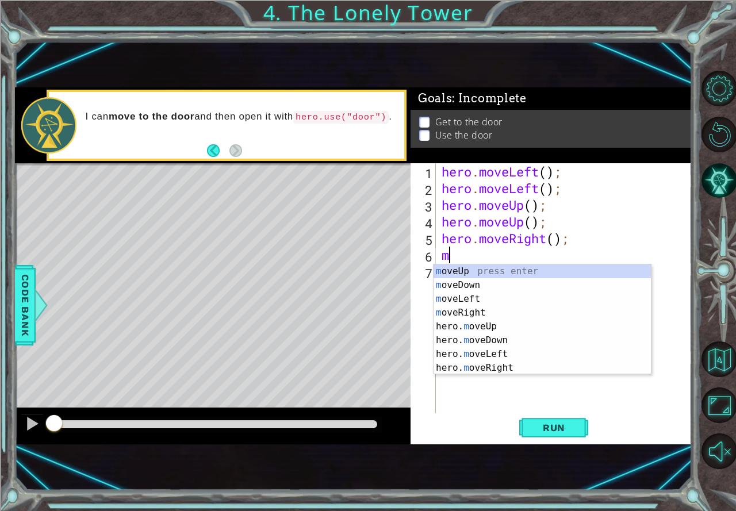
type textarea "mo"
click at [467, 310] on div "mo veUp press enter mo veDown press enter mo veLeft press enter mo veRight pres…" at bounding box center [541, 333] width 217 height 138
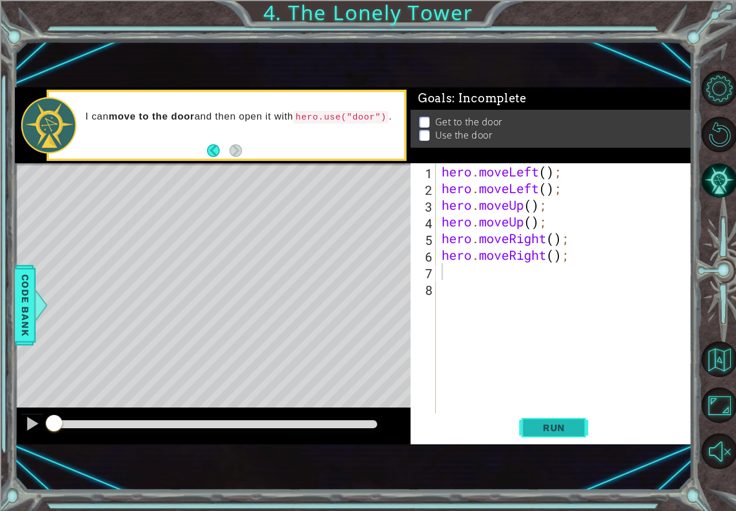
click at [562, 434] on button "Run" at bounding box center [553, 428] width 69 height 28
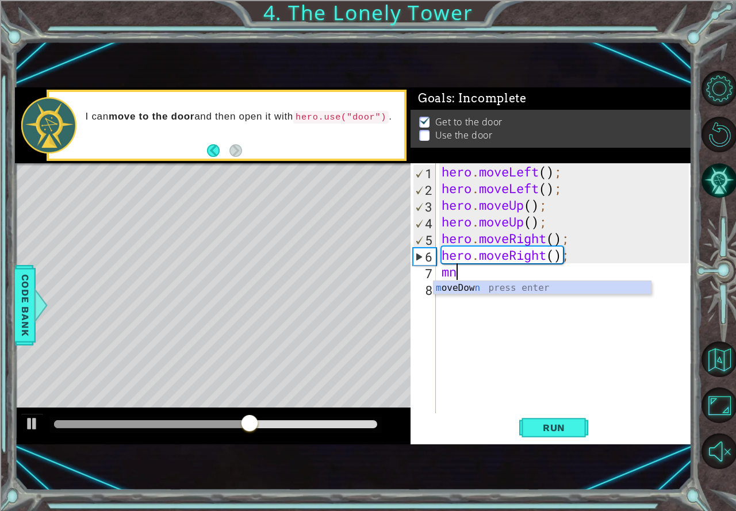
type textarea "m"
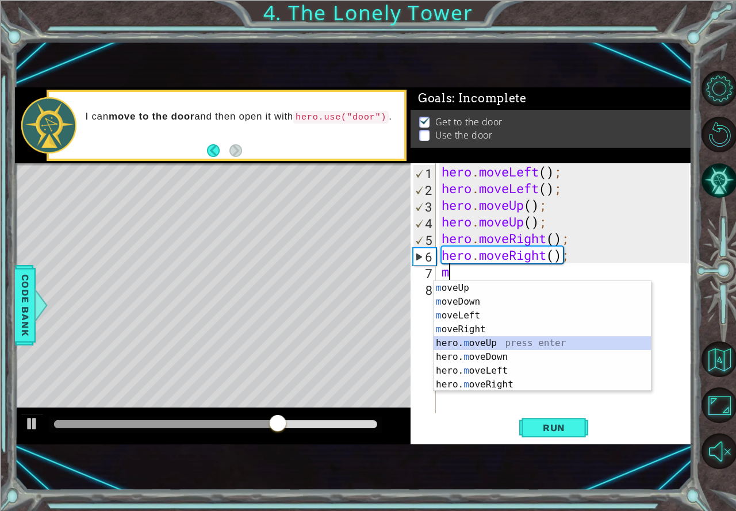
click at [481, 341] on div "m oveUp press enter m oveDown press enter m oveLeft press enter m oveRight pres…" at bounding box center [541, 350] width 217 height 138
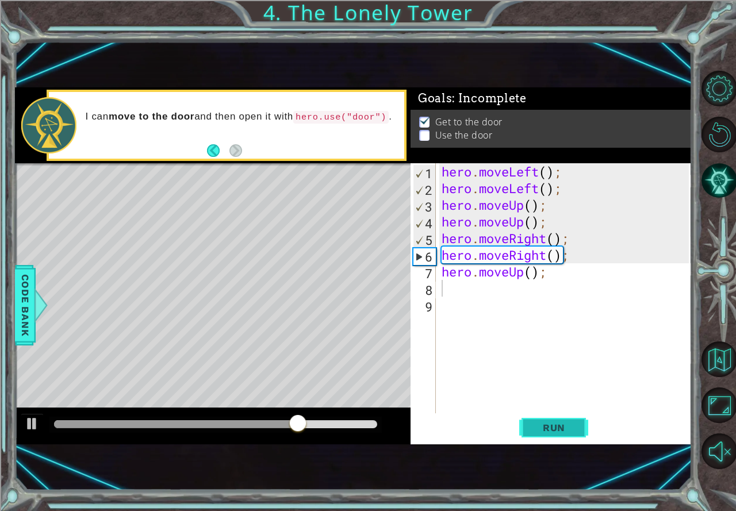
click at [567, 436] on button "Run" at bounding box center [553, 428] width 69 height 28
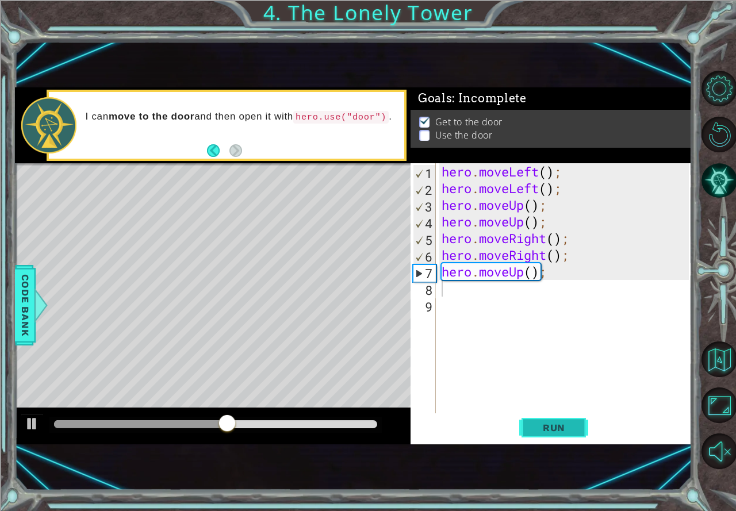
click at [557, 427] on span "Run" at bounding box center [553, 427] width 45 height 11
click at [274, 222] on div "Level Map" at bounding box center [280, 332] width 531 height 339
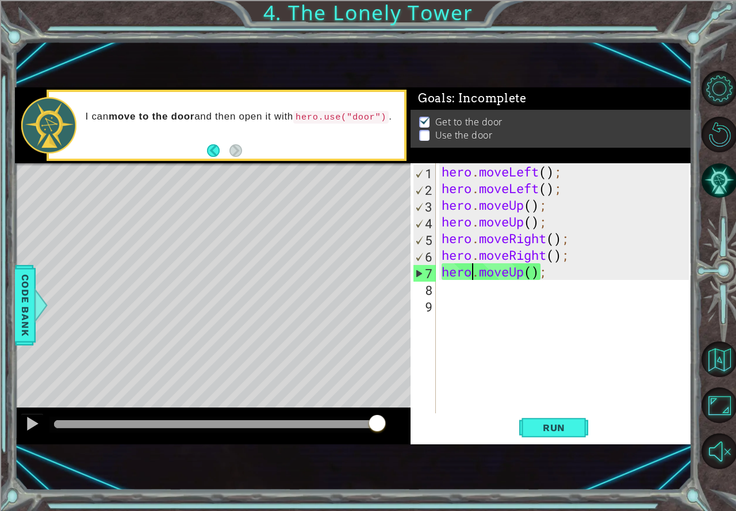
click at [474, 274] on div "hero . moveLeft ( ) ; hero . moveLeft ( ) ; hero . moveUp ( ) ; hero . moveUp (…" at bounding box center [566, 304] width 255 height 283
click at [540, 271] on div "hero . moveLeft ( ) ; hero . moveLeft ( ) ; hero . moveUp ( ) ; hero . moveUp (…" at bounding box center [566, 304] width 255 height 283
click at [547, 277] on div "hero . moveLeft ( ) ; hero . moveLeft ( ) ; hero . moveUp ( ) ; hero . moveUp (…" at bounding box center [566, 304] width 255 height 283
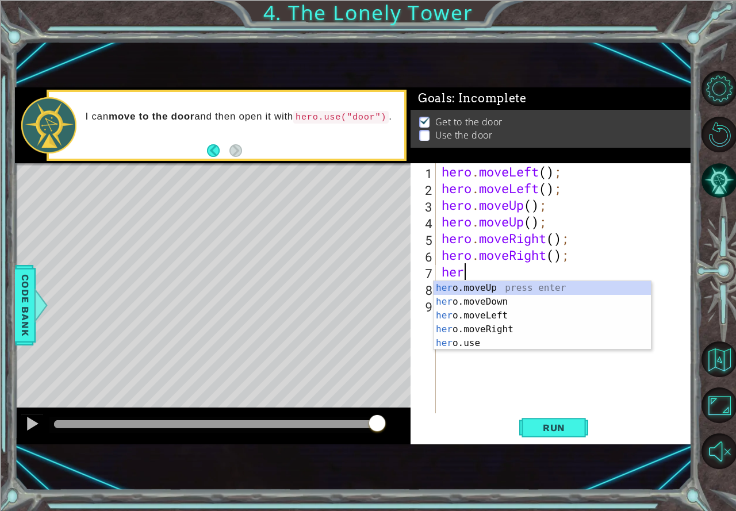
type textarea "h"
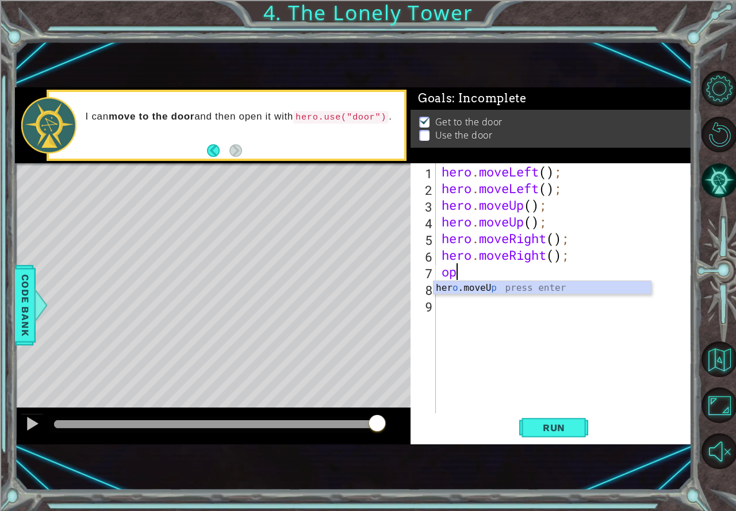
type textarea "o"
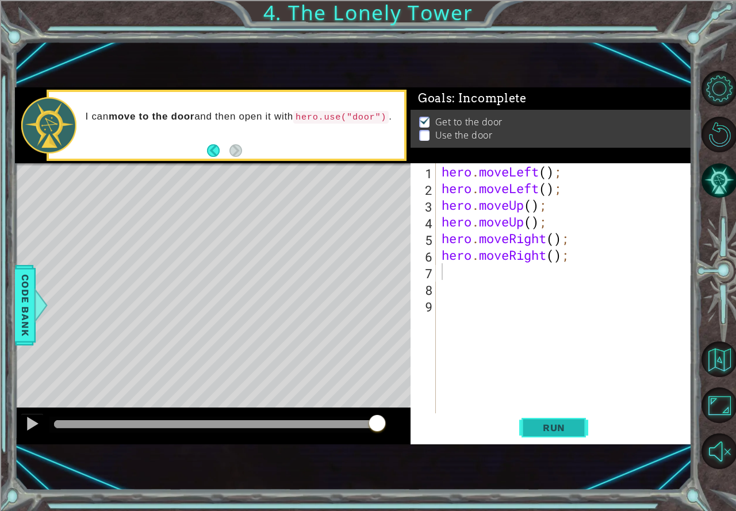
click at [559, 423] on span "Run" at bounding box center [553, 427] width 45 height 11
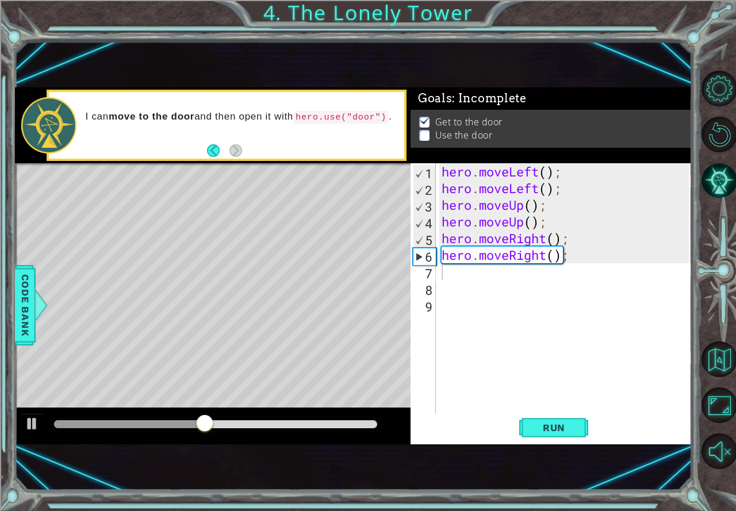
click at [244, 224] on div "Level Map" at bounding box center [280, 332] width 531 height 339
drag, startPoint x: 329, startPoint y: 418, endPoint x: 363, endPoint y: 419, distance: 33.4
click at [363, 419] on div at bounding box center [215, 425] width 332 height 16
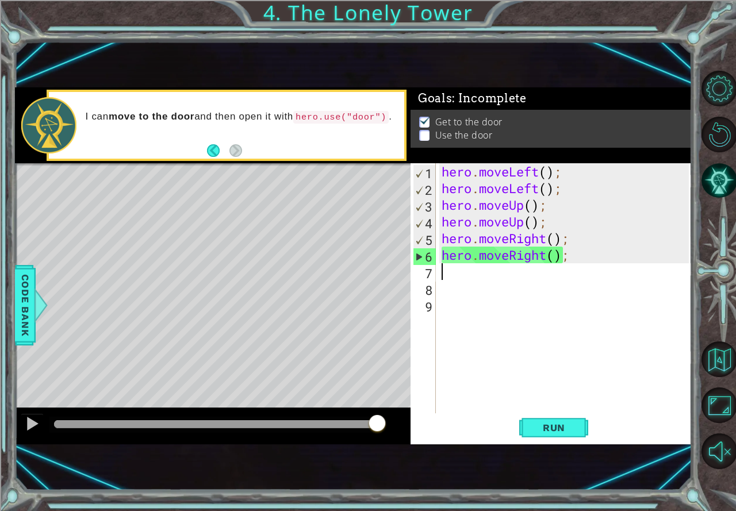
drag, startPoint x: 297, startPoint y: 420, endPoint x: 438, endPoint y: 422, distance: 140.3
click at [438, 422] on div "1 ההההההההההההההההההההההההההההההההההההההההההההההההההההההההההההההההההההההההההההה…" at bounding box center [353, 265] width 677 height 357
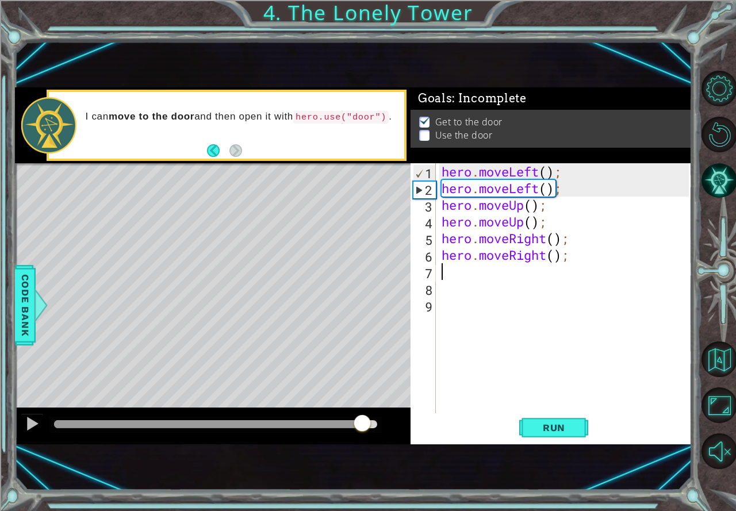
click at [363, 423] on div at bounding box center [215, 424] width 323 height 8
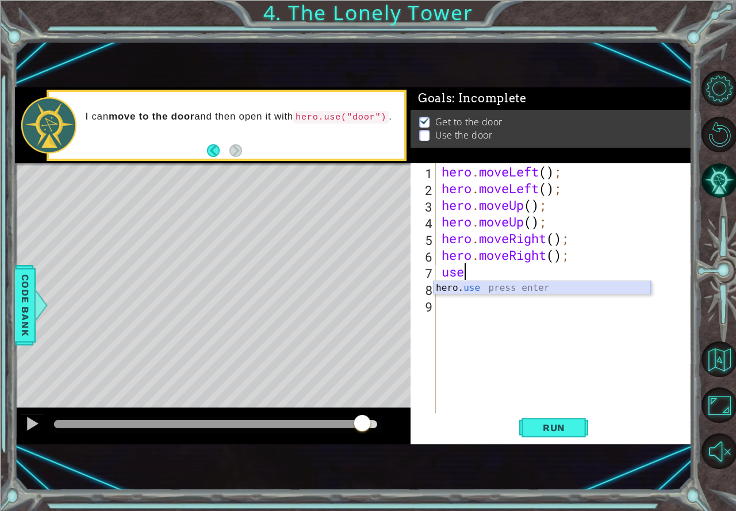
click at [470, 290] on div "hero. use press enter" at bounding box center [541, 301] width 217 height 41
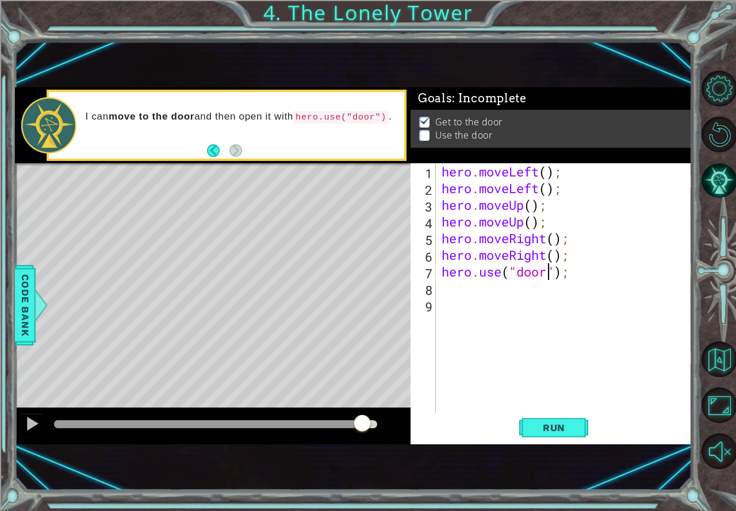
scroll to position [0, 5]
type textarea "hero.use("door");"
click at [574, 431] on span "Run" at bounding box center [553, 427] width 45 height 11
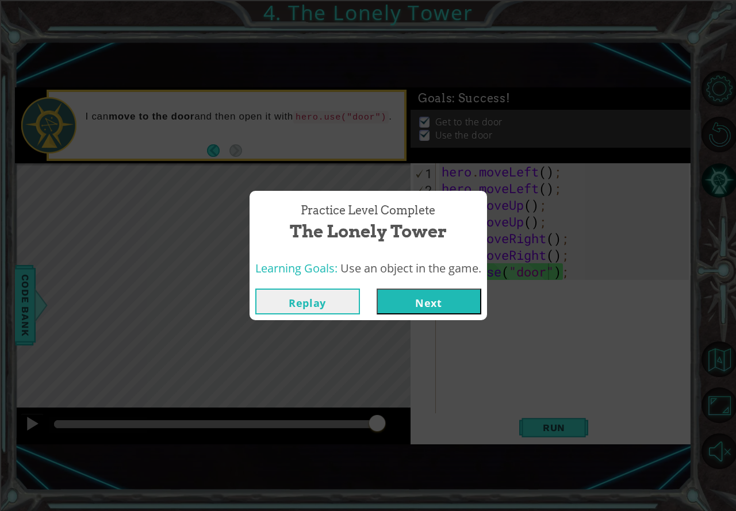
click at [402, 294] on button "Next" at bounding box center [429, 302] width 105 height 26
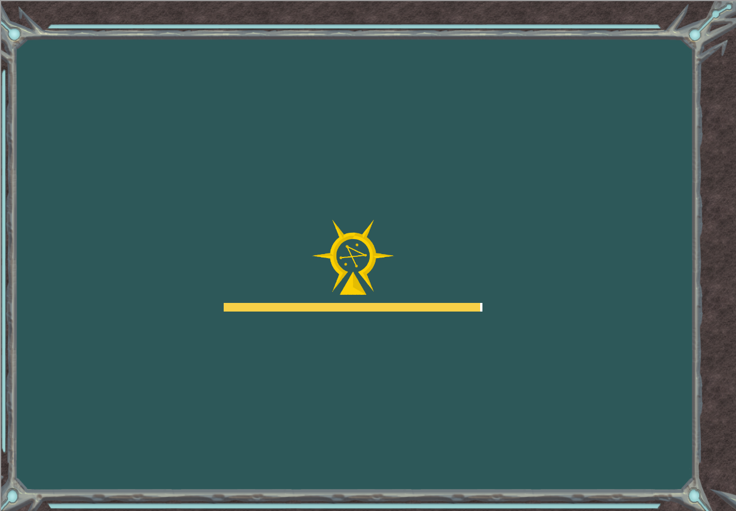
click at [380, 302] on div at bounding box center [353, 266] width 259 height 92
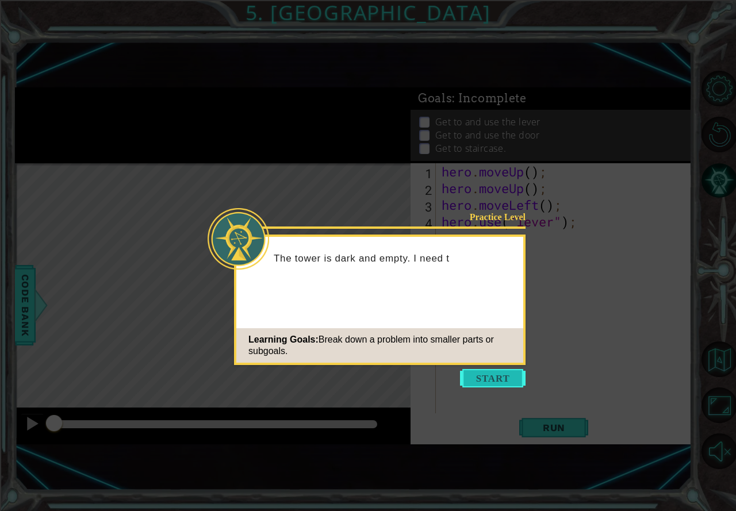
click at [485, 375] on button "Start" at bounding box center [493, 378] width 66 height 18
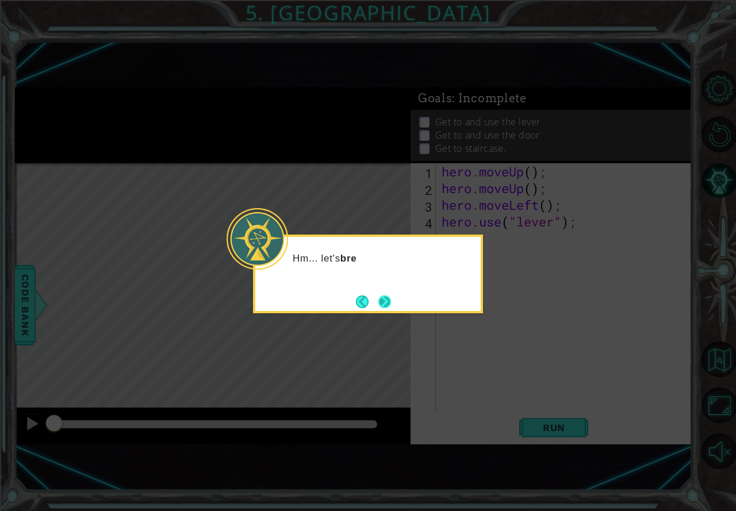
click at [382, 297] on button "Next" at bounding box center [384, 302] width 13 height 13
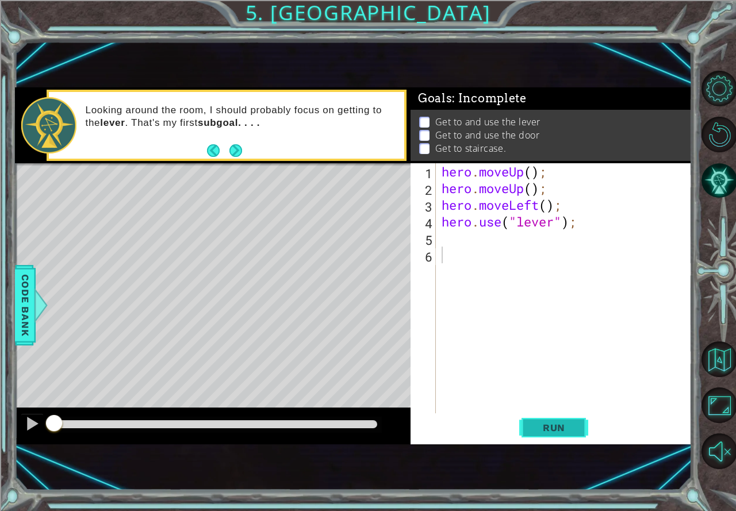
click at [552, 431] on span "Run" at bounding box center [553, 427] width 45 height 11
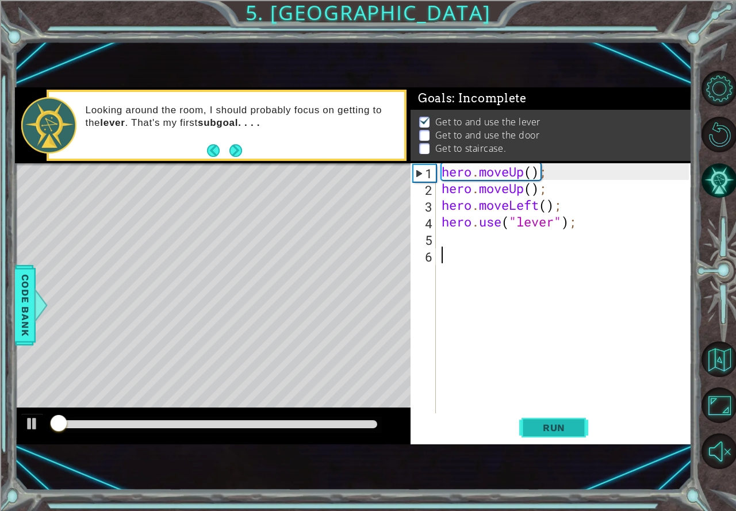
scroll to position [6, 0]
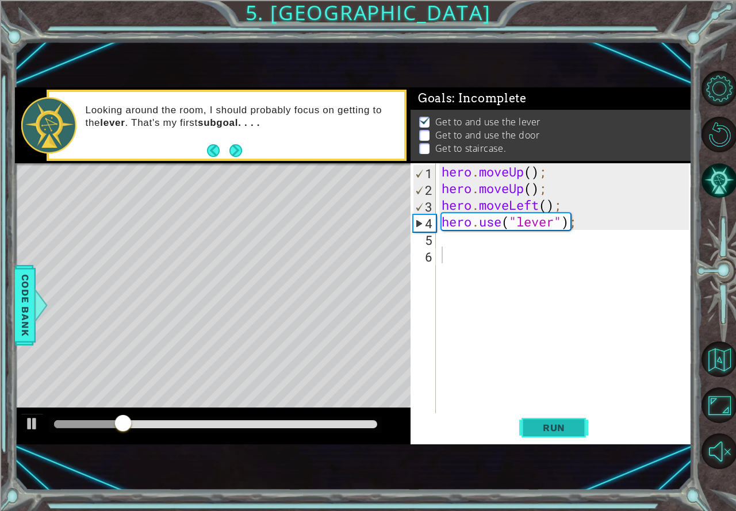
drag, startPoint x: 558, startPoint y: 414, endPoint x: 546, endPoint y: 420, distance: 13.6
click at [546, 420] on button "Run" at bounding box center [553, 428] width 69 height 28
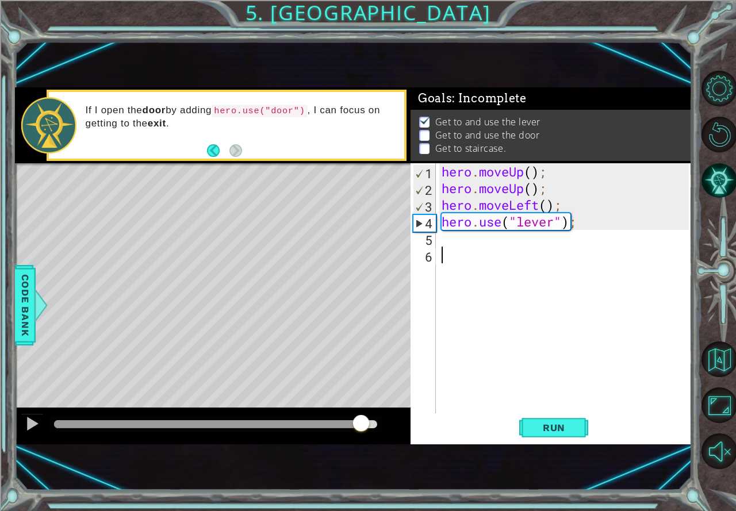
drag, startPoint x: 155, startPoint y: 419, endPoint x: 363, endPoint y: 419, distance: 208.7
click at [363, 419] on div at bounding box center [361, 424] width 21 height 21
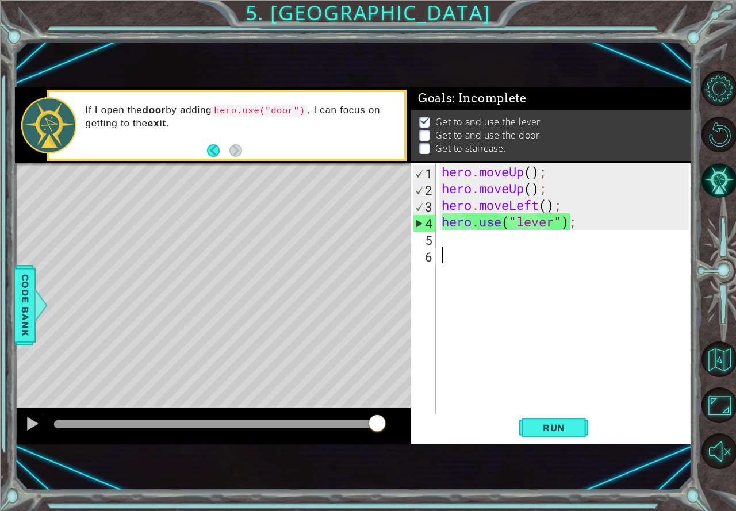
type textarea "l"
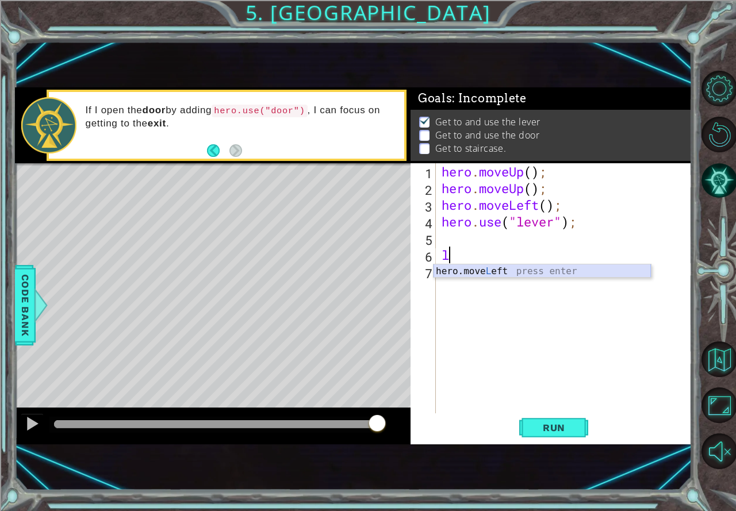
click at [515, 265] on div "hero.move L eft press enter" at bounding box center [541, 284] width 217 height 41
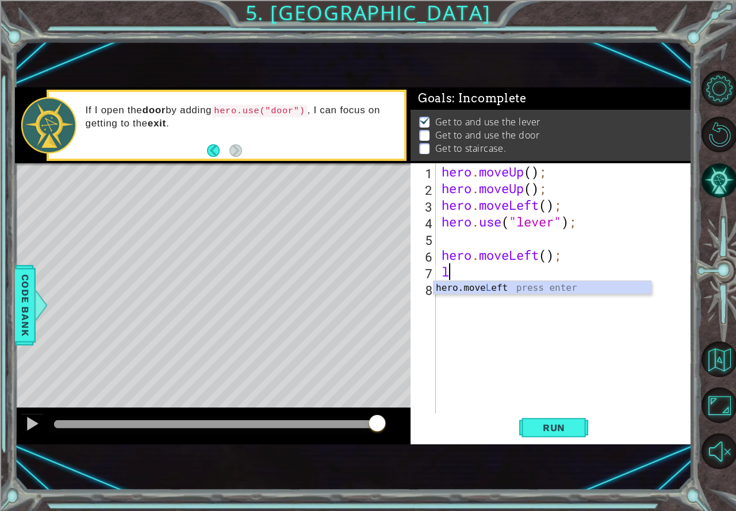
type textarea "l"
click at [484, 280] on body "1 ההההההההההההההההההההההההההההההההההההההההההההההההההההההההההההההההההההההההההההה…" at bounding box center [368, 255] width 736 height 511
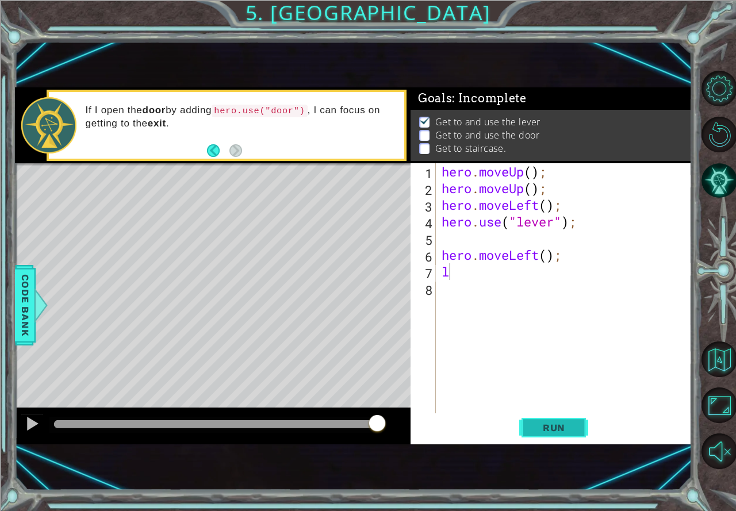
click at [542, 423] on span "Run" at bounding box center [553, 427] width 45 height 11
